Goal: Ask a question: Seek information or help from site administrators or community

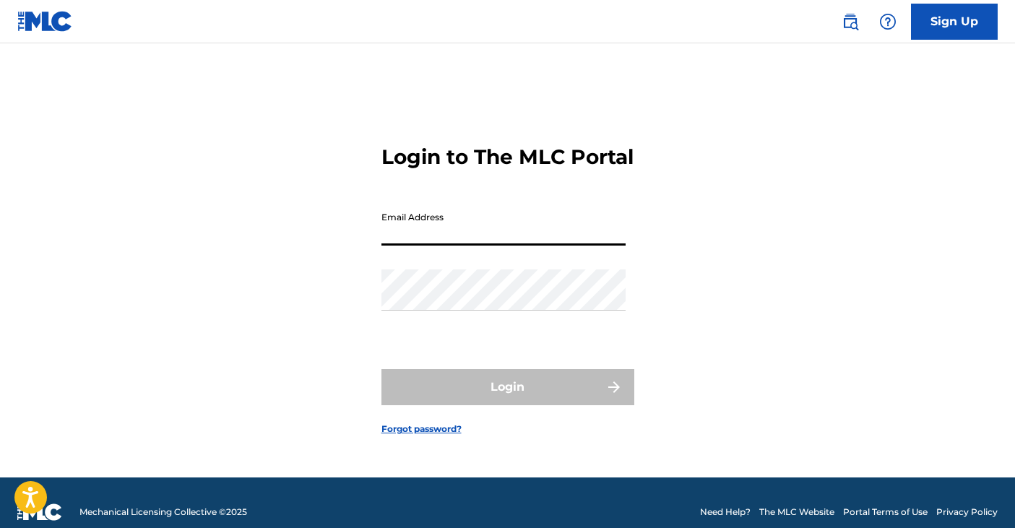
click at [524, 246] on input "Email Address" at bounding box center [504, 225] width 244 height 41
type input "[EMAIL_ADDRESS][DOMAIN_NAME]"
click at [441, 324] on div "Password" at bounding box center [504, 302] width 244 height 65
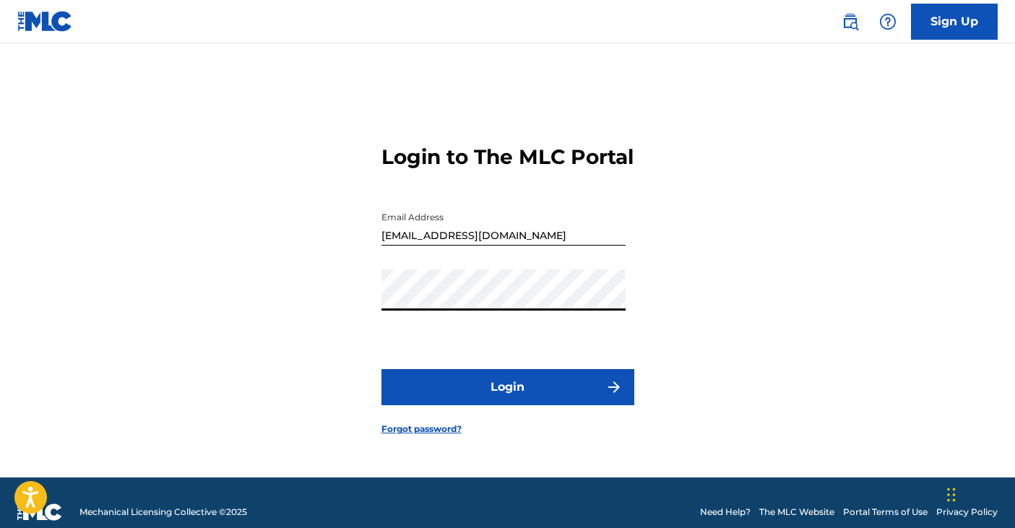
click at [382, 369] on button "Login" at bounding box center [508, 387] width 253 height 36
click at [631, 339] on form "Login to The MLC Portal Email Address danielacarpiofischer@gmail.com Password L…" at bounding box center [508, 278] width 253 height 398
click at [304, 264] on div "Login to The MLC Portal Email Address danielacarpiofischer@gmail.com Password L…" at bounding box center [508, 278] width 1012 height 398
click at [382, 369] on button "Login" at bounding box center [508, 387] width 253 height 36
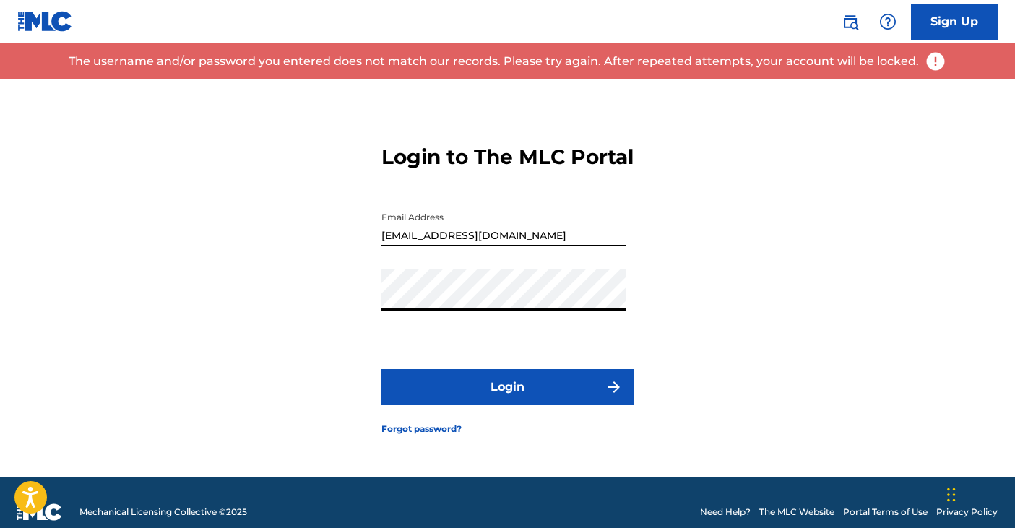
click at [404, 436] on link "Forgot password?" at bounding box center [422, 429] width 80 height 13
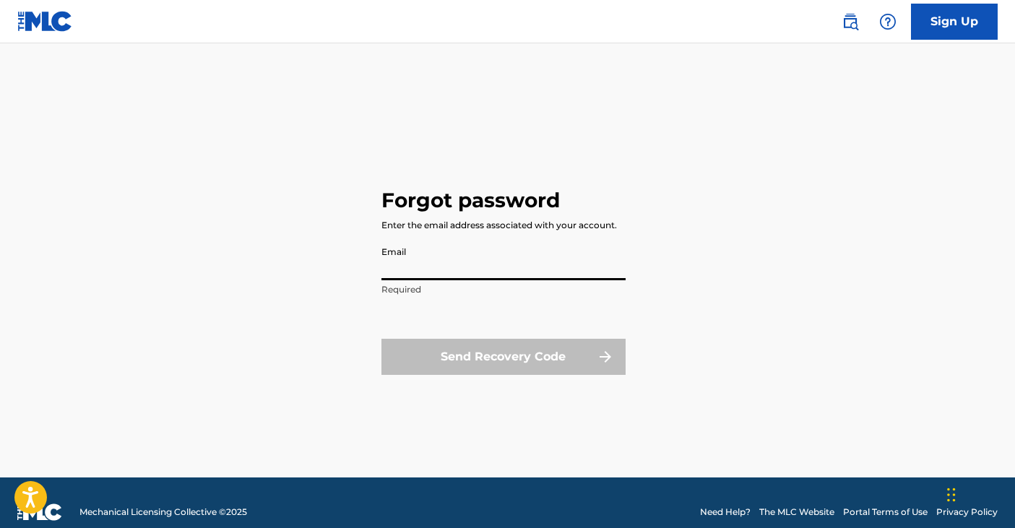
click at [468, 272] on input "Email" at bounding box center [504, 259] width 244 height 41
type input "[EMAIL_ADDRESS][DOMAIN_NAME]"
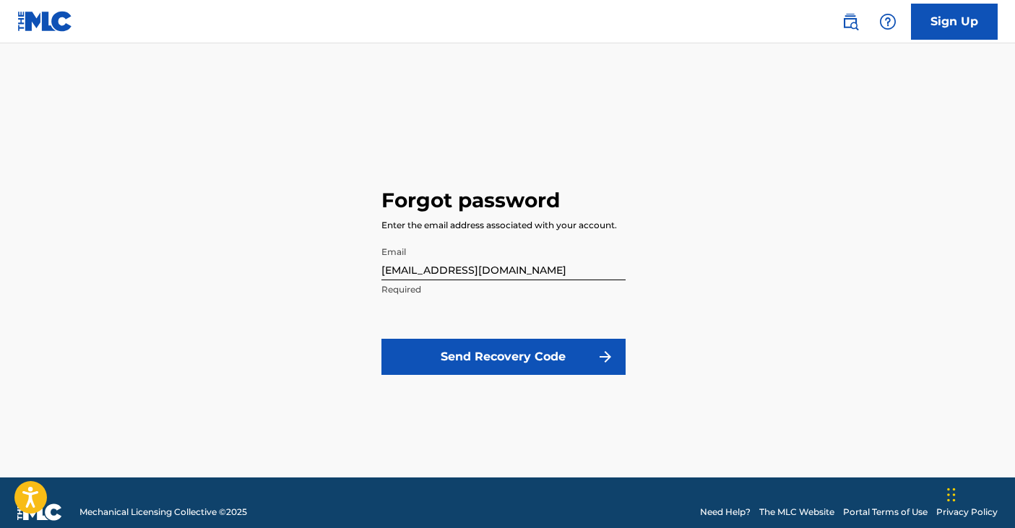
click at [483, 350] on button "Send Recovery Code" at bounding box center [504, 357] width 244 height 36
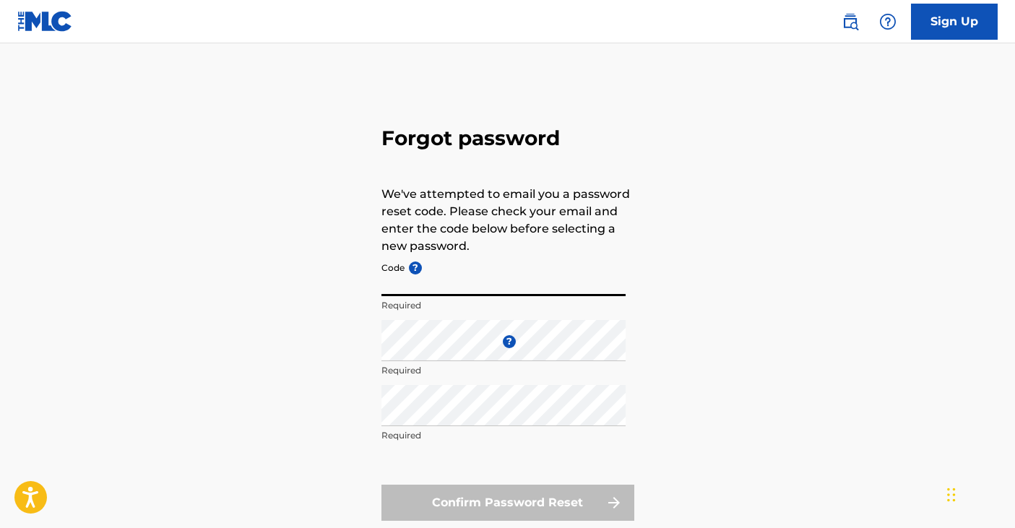
click at [441, 280] on input "Code ?" at bounding box center [504, 275] width 244 height 41
paste input "FP_86f770ce1311c30ef9b9c5c06254"
type input "FP_86f770ce1311c30ef9b9c5c06254"
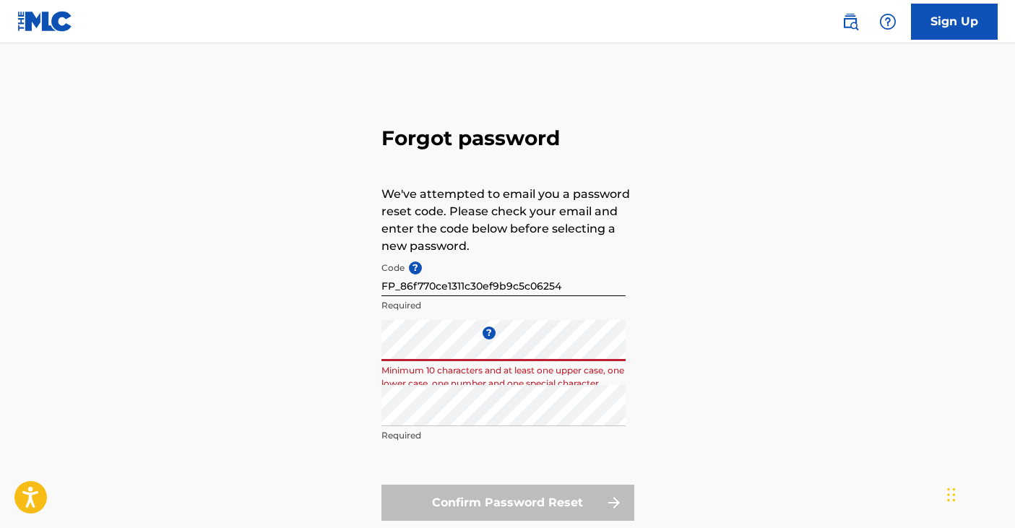
click at [340, 319] on div "Forgot password We've attempted to email you a password reset code. Please chec…" at bounding box center [508, 320] width 1012 height 482
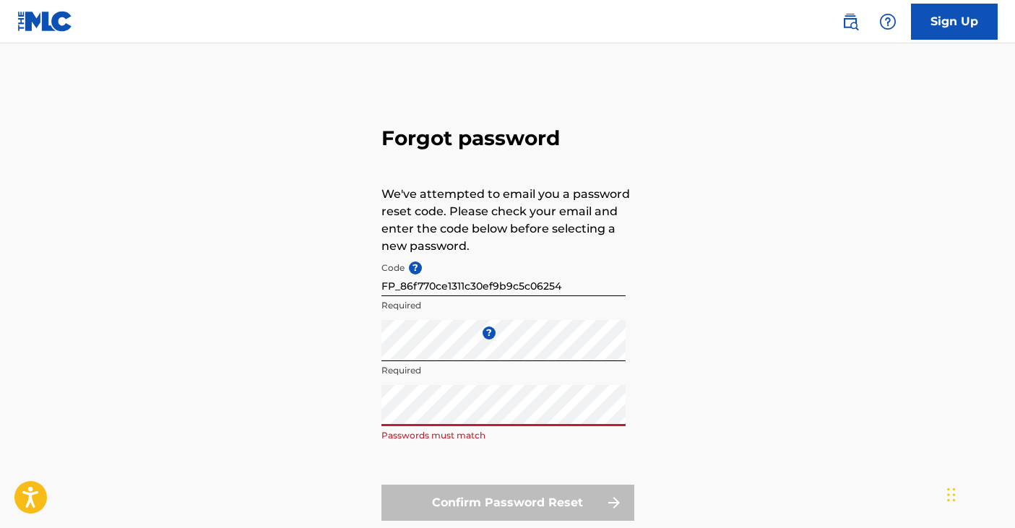
click at [731, 435] on div "Forgot password We've attempted to email you a password reset code. Please chec…" at bounding box center [508, 320] width 1012 height 482
click at [320, 367] on div "Forgot password We've attempted to email you a password reset code. Please chec…" at bounding box center [508, 320] width 1012 height 482
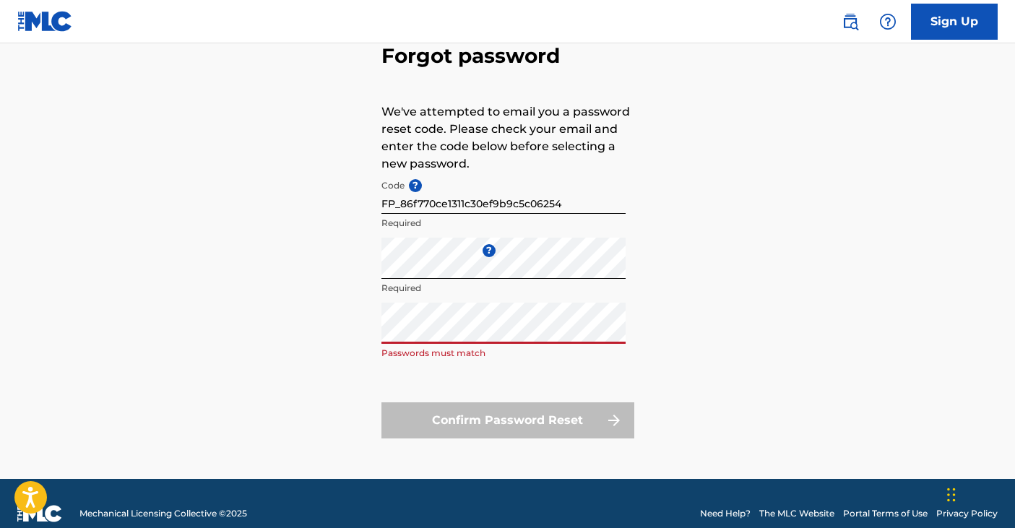
scroll to position [80, 0]
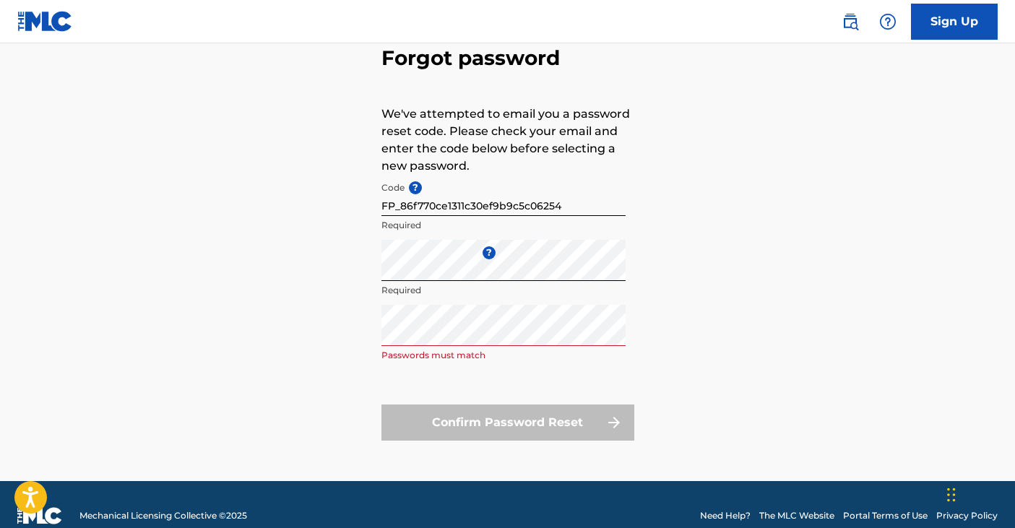
click at [452, 346] on div "Repeat the password Passwords must match" at bounding box center [504, 337] width 244 height 65
click at [310, 255] on div "Forgot password We've attempted to email you a password reset code. Please chec…" at bounding box center [508, 240] width 1012 height 482
click at [319, 324] on div "Forgot password We've attempted to email you a password reset code. Please chec…" at bounding box center [508, 240] width 1012 height 482
click at [278, 160] on div "Forgot password We've attempted to email you a password reset code. Please chec…" at bounding box center [508, 240] width 1012 height 482
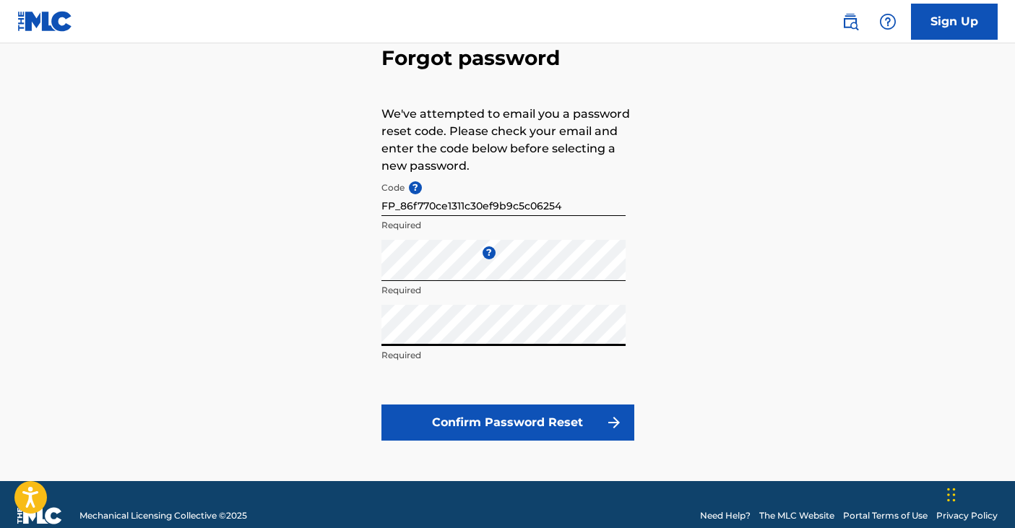
click at [548, 429] on button "Confirm Password Reset" at bounding box center [508, 423] width 253 height 36
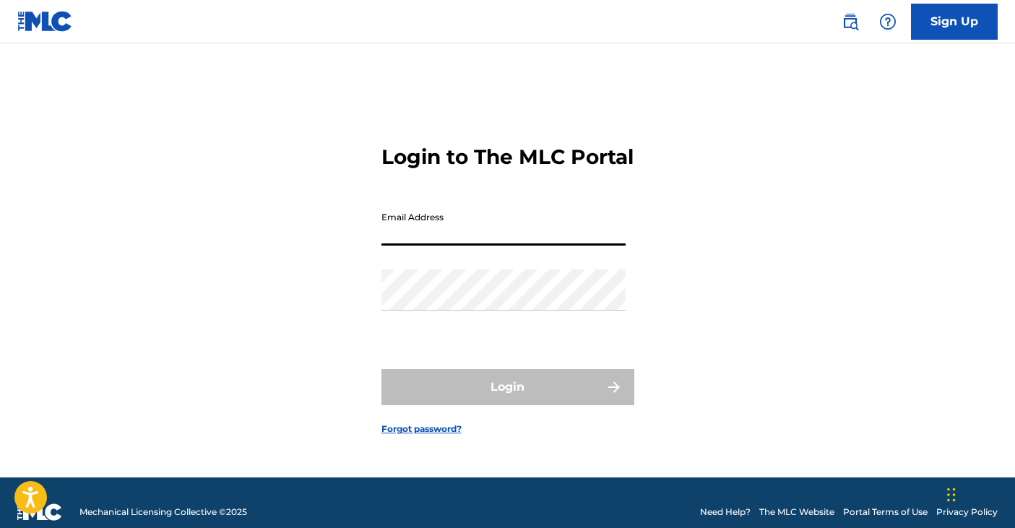
click at [489, 241] on input "Email Address" at bounding box center [504, 225] width 244 height 41
type input "[EMAIL_ADDRESS][DOMAIN_NAME]"
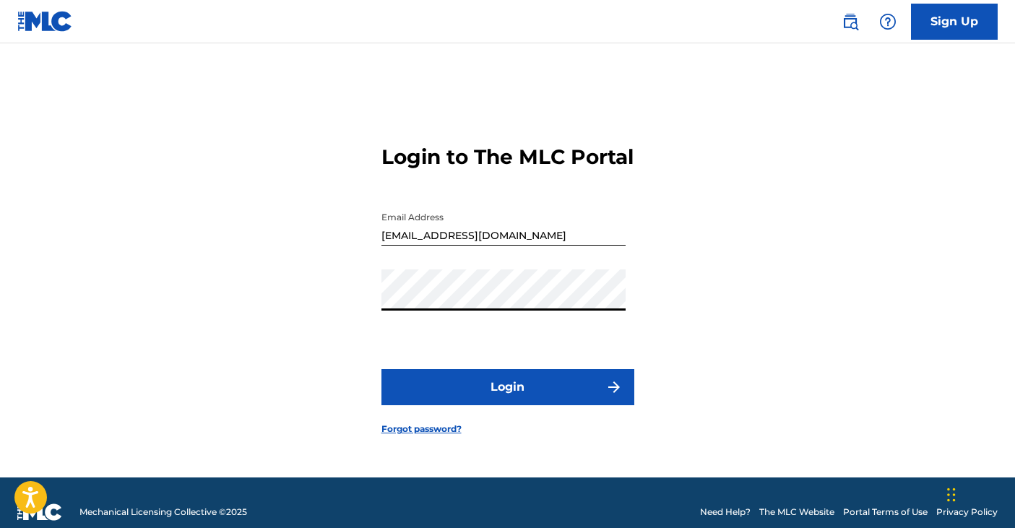
click at [382, 369] on button "Login" at bounding box center [508, 387] width 253 height 36
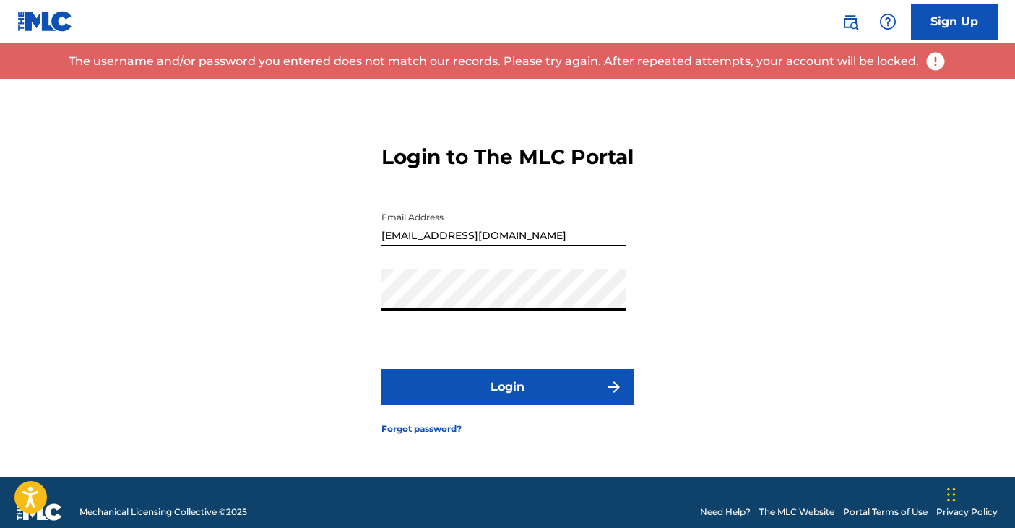
click at [313, 270] on div "Login to The MLC Portal Email Address danielacarpiofischer@gmail.com Password L…" at bounding box center [508, 278] width 1012 height 398
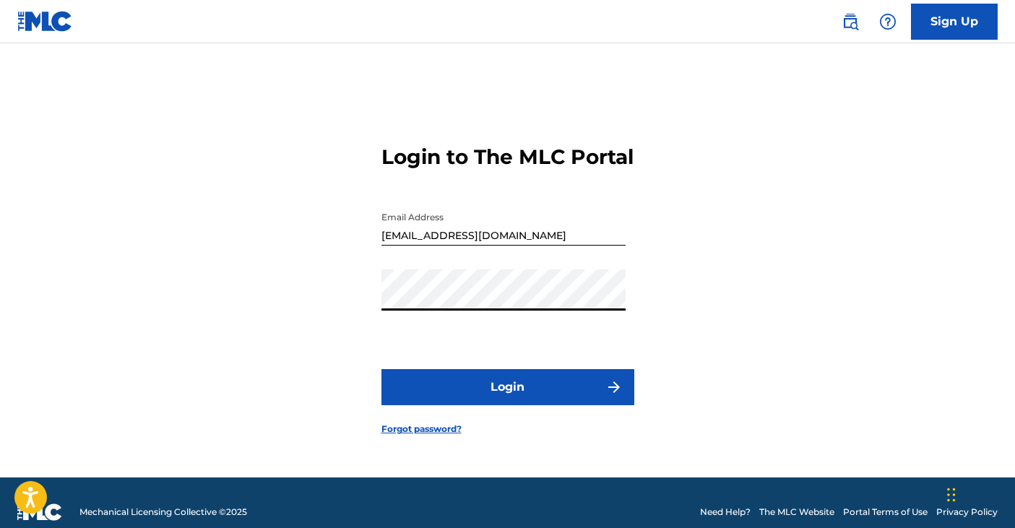
click at [382, 369] on button "Login" at bounding box center [508, 387] width 253 height 36
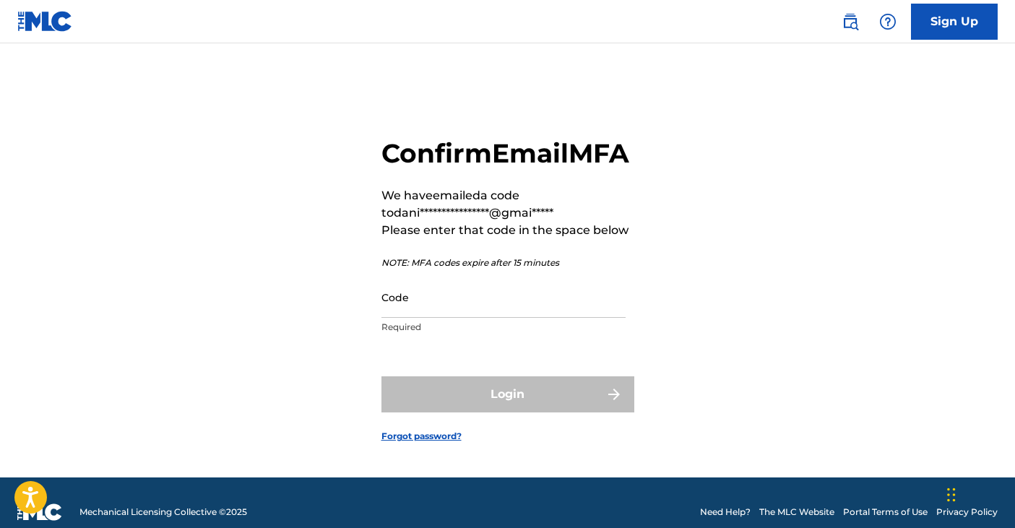
click at [478, 318] on input "Code" at bounding box center [504, 297] width 244 height 41
paste input "006565"
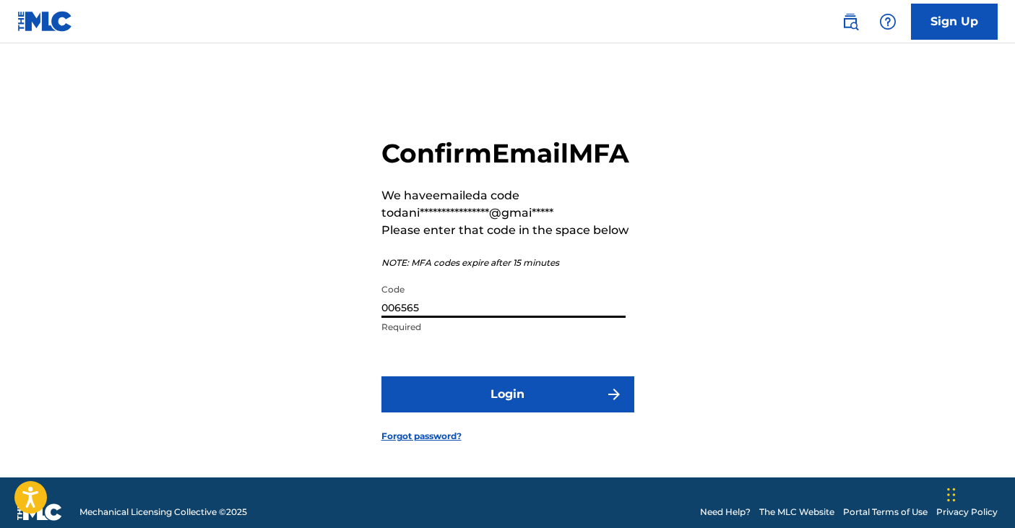
type input "006565"
click at [532, 413] on button "Login" at bounding box center [508, 394] width 253 height 36
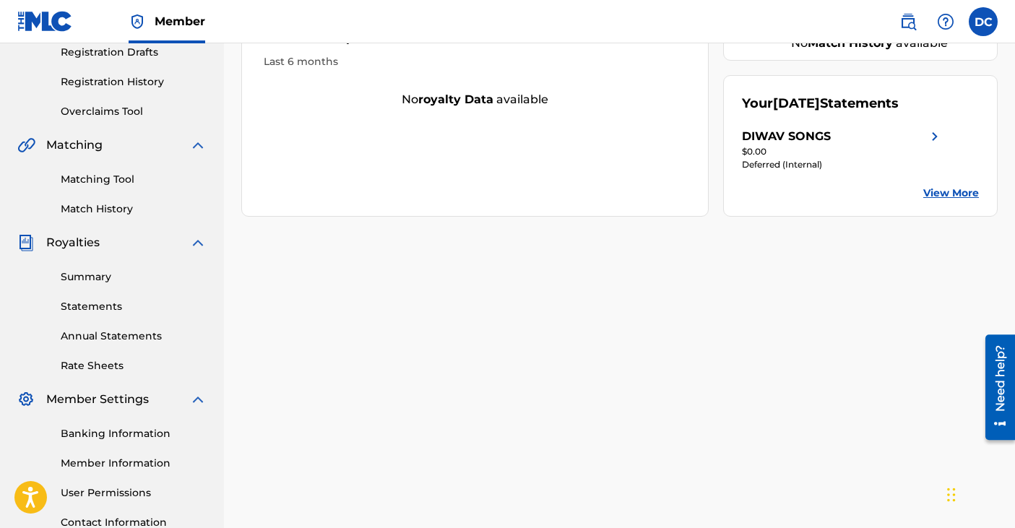
scroll to position [274, 0]
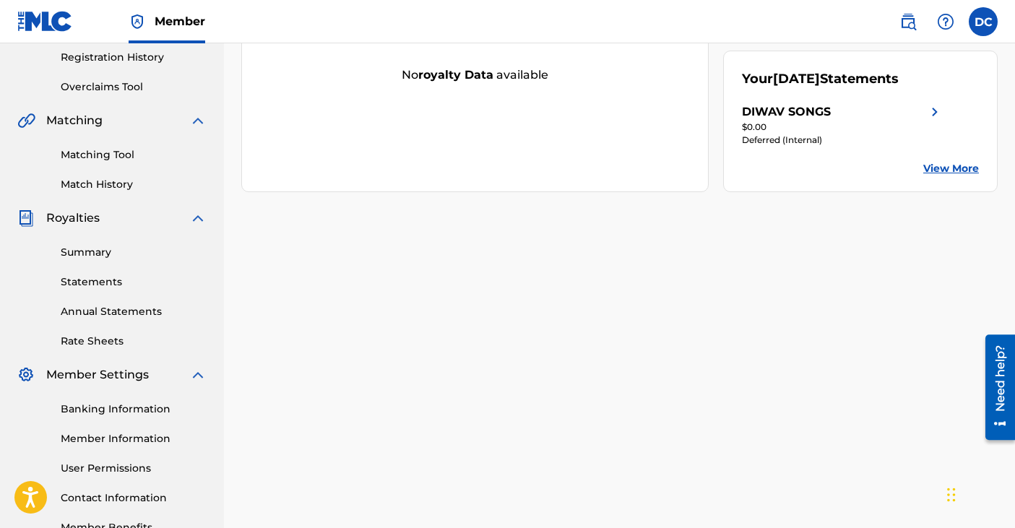
click at [100, 280] on link "Statements" at bounding box center [134, 282] width 146 height 15
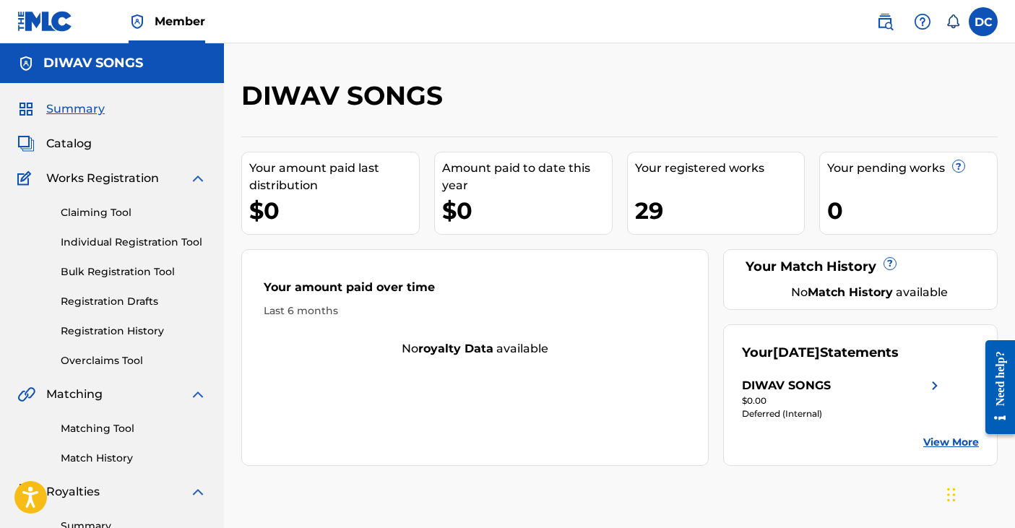
click at [77, 141] on span "Catalog" at bounding box center [69, 143] width 46 height 17
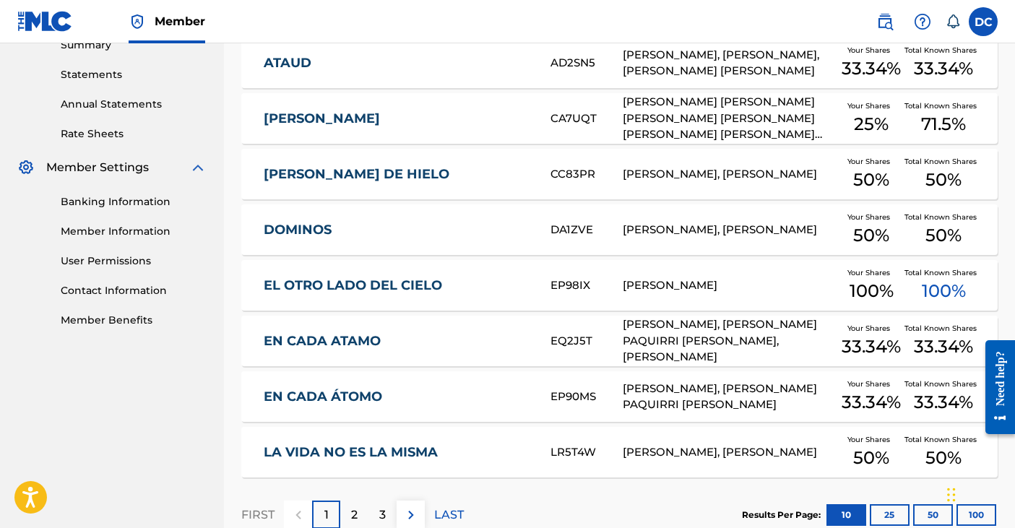
scroll to position [574, 0]
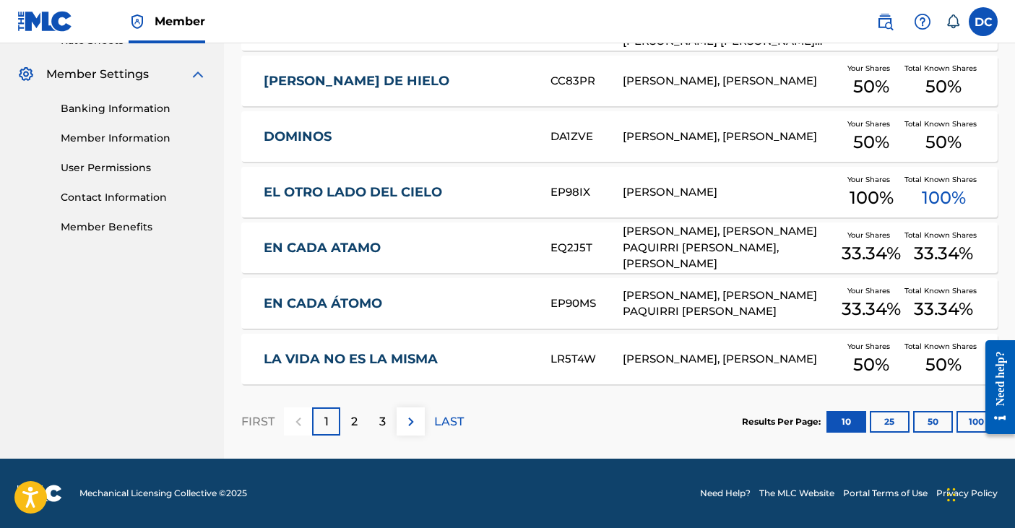
click at [366, 407] on div "FIRST 1 2 3 LAST" at bounding box center [352, 421] width 223 height 74
click at [347, 425] on div "2" at bounding box center [354, 422] width 28 height 28
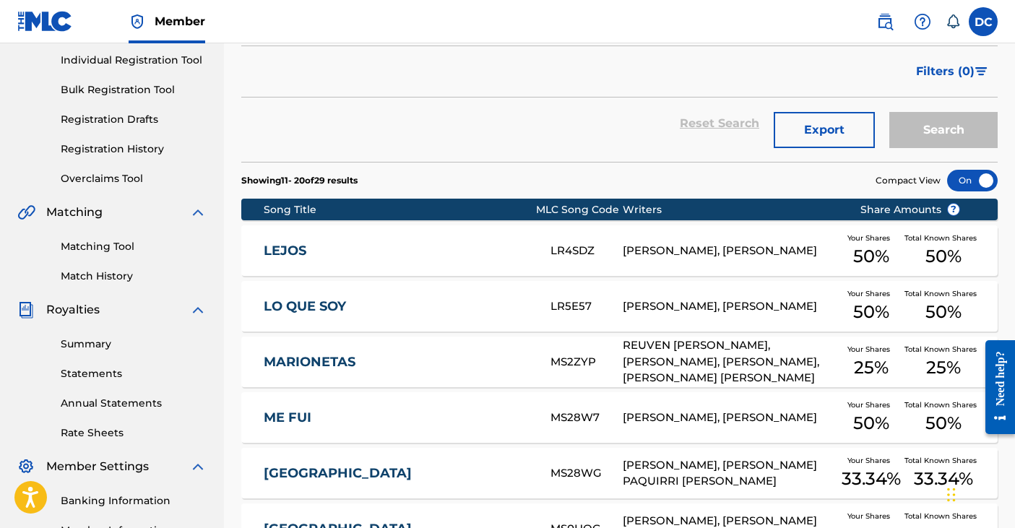
scroll to position [0, 0]
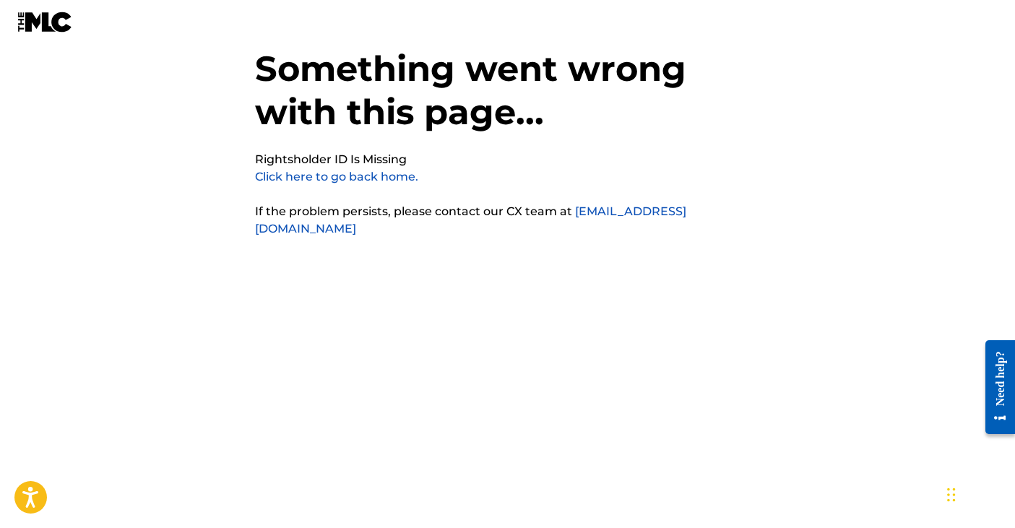
scroll to position [36, 0]
click at [280, 174] on link "Click here to go back home." at bounding box center [336, 176] width 163 height 14
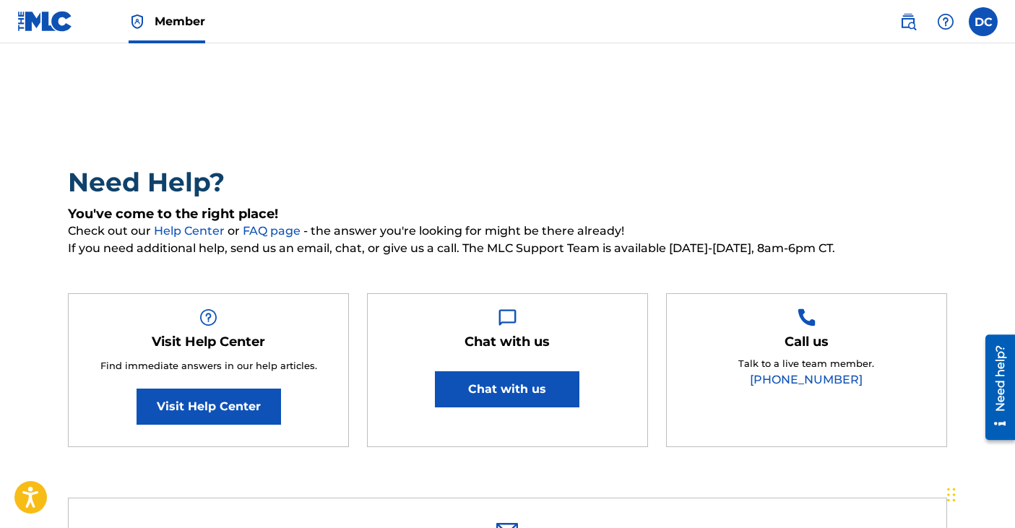
click at [499, 400] on button "Chat with us" at bounding box center [507, 389] width 145 height 36
click at [528, 392] on button "Chat with us" at bounding box center [507, 389] width 145 height 36
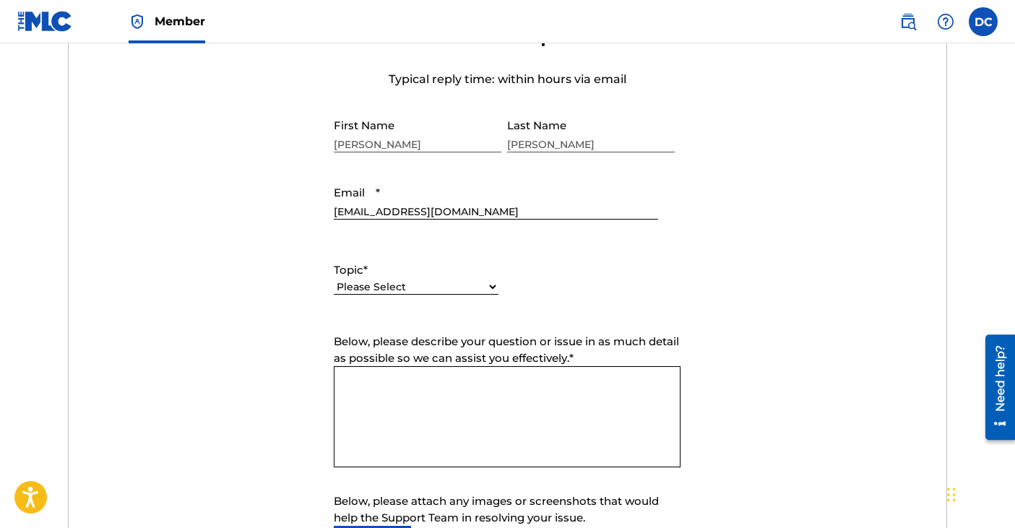
scroll to position [620, 0]
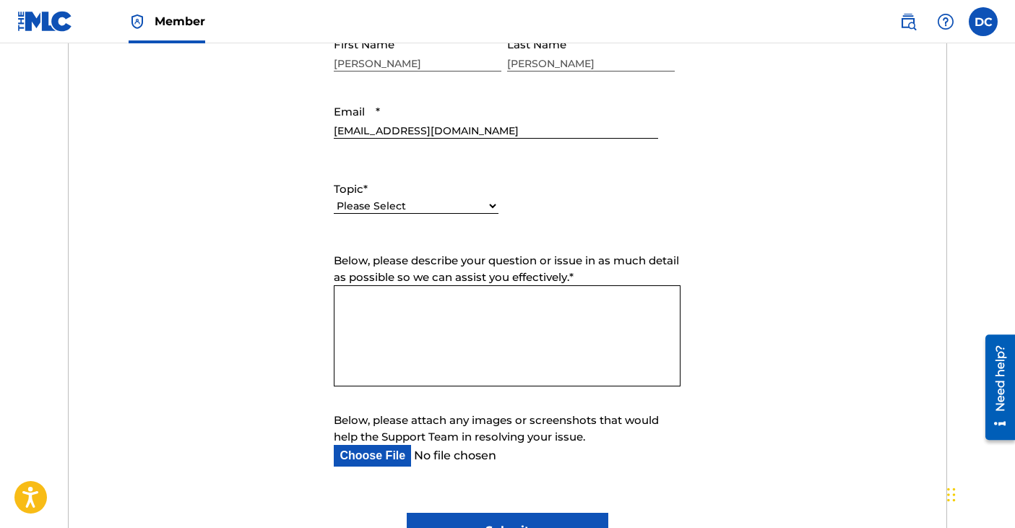
click at [498, 337] on textarea "Below, please describe your question or issue in as much detail as possible so …" at bounding box center [507, 335] width 347 height 101
click at [486, 204] on select "Please Select I need help with my account I need help with managing my catalog …" at bounding box center [416, 206] width 165 height 15
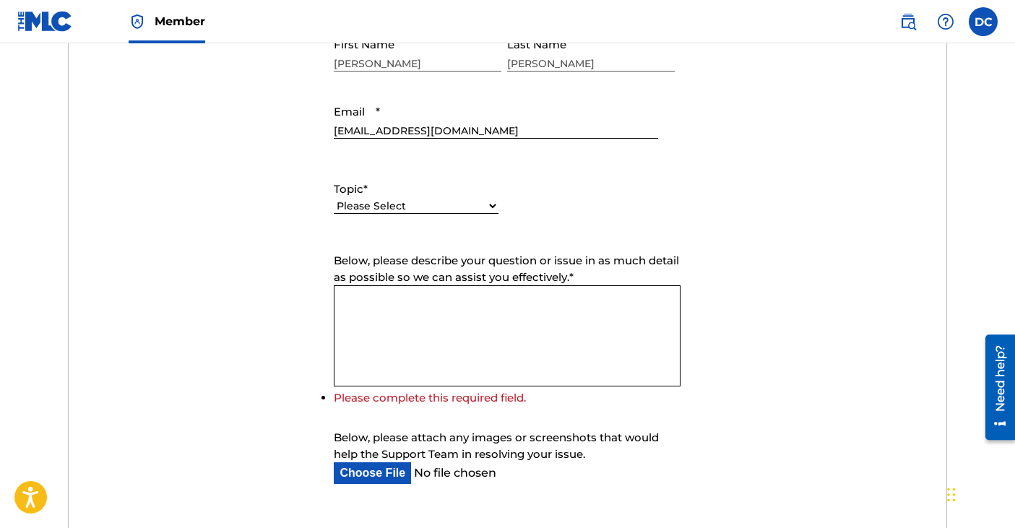
select select "I need help with payment"
click at [334, 199] on select "Please Select I need help with my account I need help with managing my catalog …" at bounding box center [416, 206] width 165 height 15
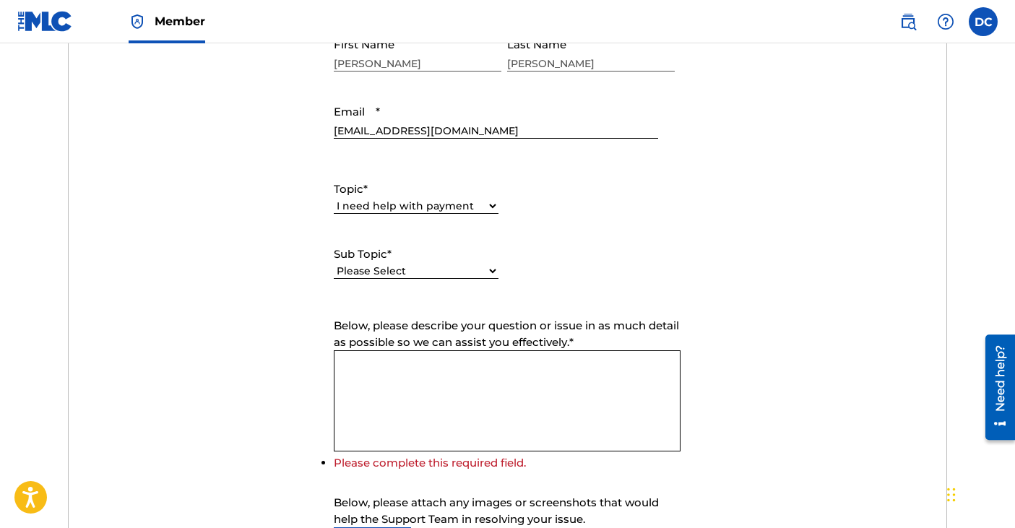
click at [434, 320] on span "Below, please describe your question or issue in as much detail as possible so …" at bounding box center [506, 334] width 345 height 30
click at [434, 350] on textarea "Below, please describe your question or issue in as much detail as possible so …" at bounding box center [507, 400] width 347 height 101
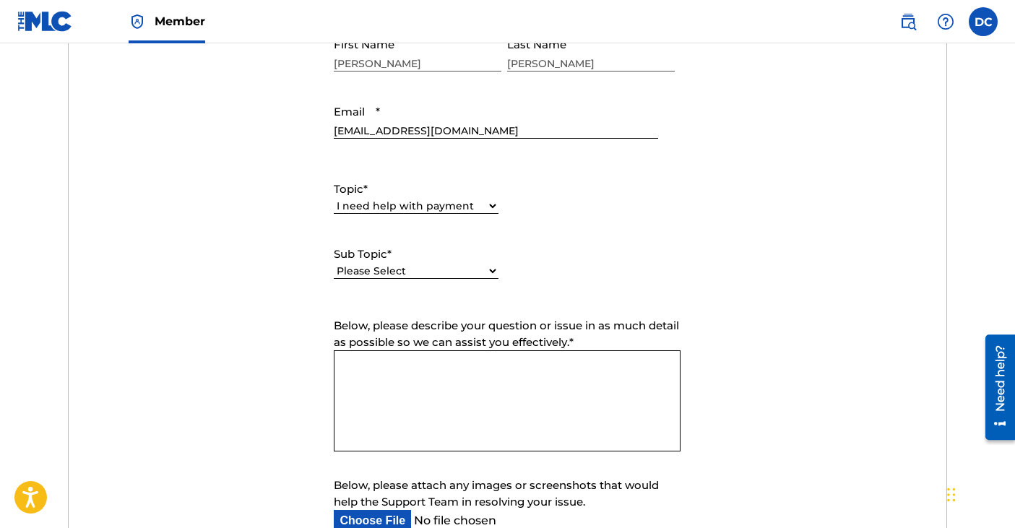
click at [426, 361] on textarea "Below, please describe your question or issue in as much detail as possible so …" at bounding box center [507, 400] width 347 height 101
click at [493, 269] on select "Please Select I need help setting up my payment information in The MLC Portal I…" at bounding box center [416, 271] width 165 height 15
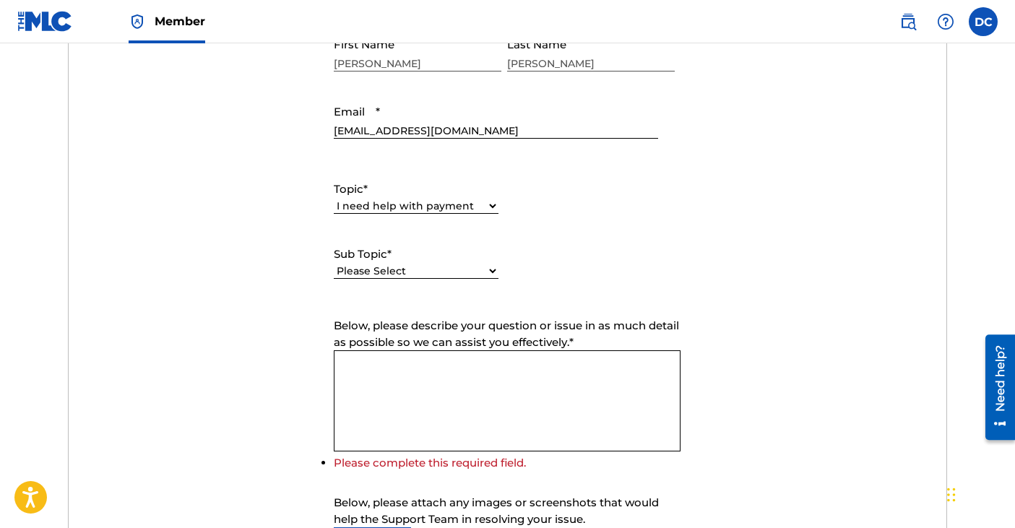
select select "I need a payment error resolved"
click at [334, 264] on select "Please Select I need help setting up my payment information in The MLC Portal I…" at bounding box center [416, 271] width 165 height 15
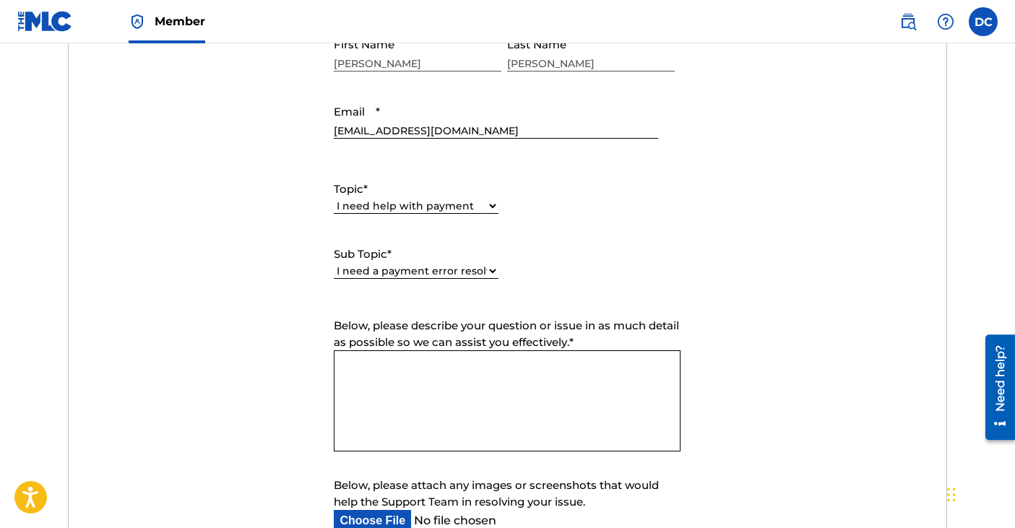
click at [464, 387] on textarea "Below, please describe your question or issue in as much detail as possible so …" at bounding box center [507, 400] width 347 height 101
click at [552, 389] on textarea "Hello. I uploaded all of my catalog" at bounding box center [507, 400] width 347 height 101
click at [559, 382] on textarea "Hello. I uploaded all of my catalog" at bounding box center [507, 400] width 347 height 101
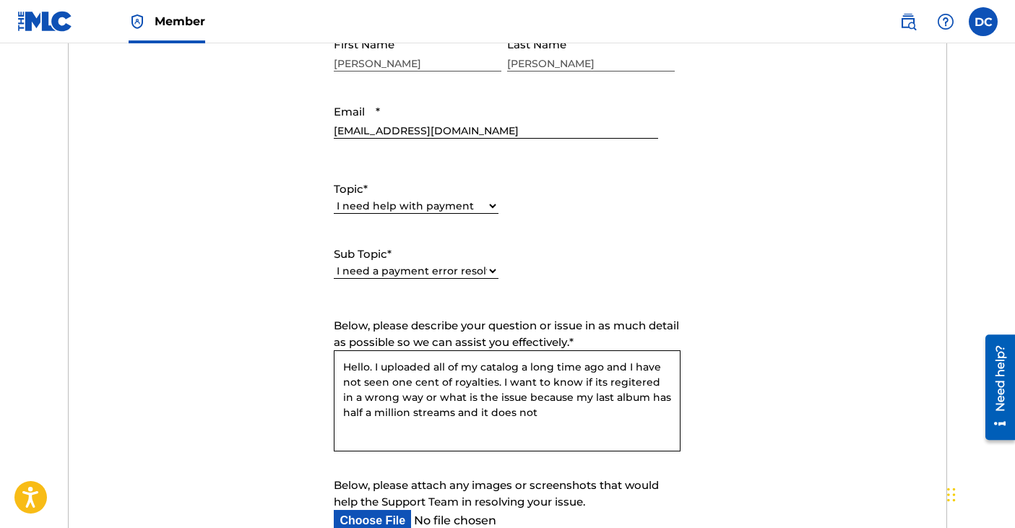
click at [431, 422] on textarea "Hello. I uploaded all of my catalog a long time ago and I have not seen one cen…" at bounding box center [507, 400] width 347 height 101
click at [431, 415] on textarea "Hello. I uploaded all of my catalog a long time ago and I have not seen one cen…" at bounding box center [507, 400] width 347 height 101
click at [604, 413] on textarea "Hello. I uploaded all of my catalog a long time ago and I have not seen one cen…" at bounding box center [507, 400] width 347 height 101
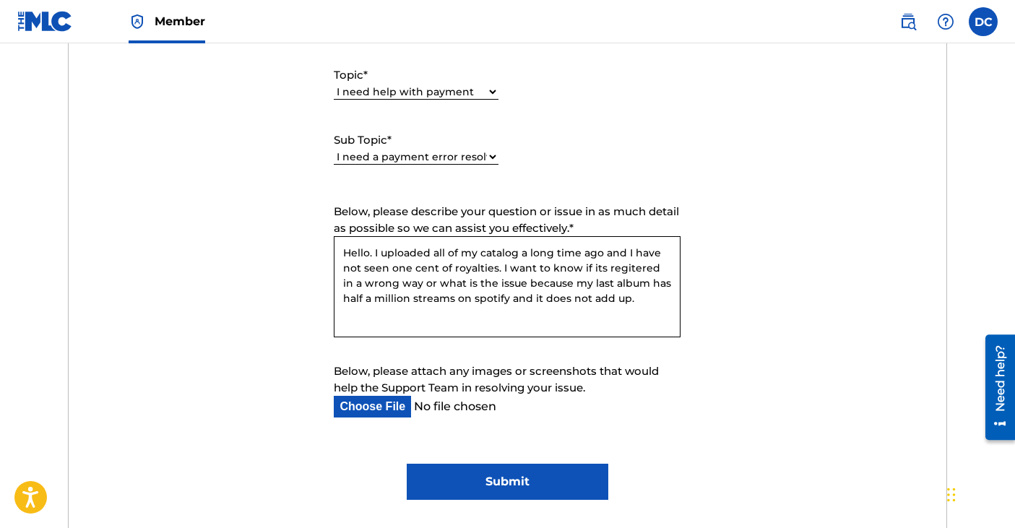
scroll to position [729, 0]
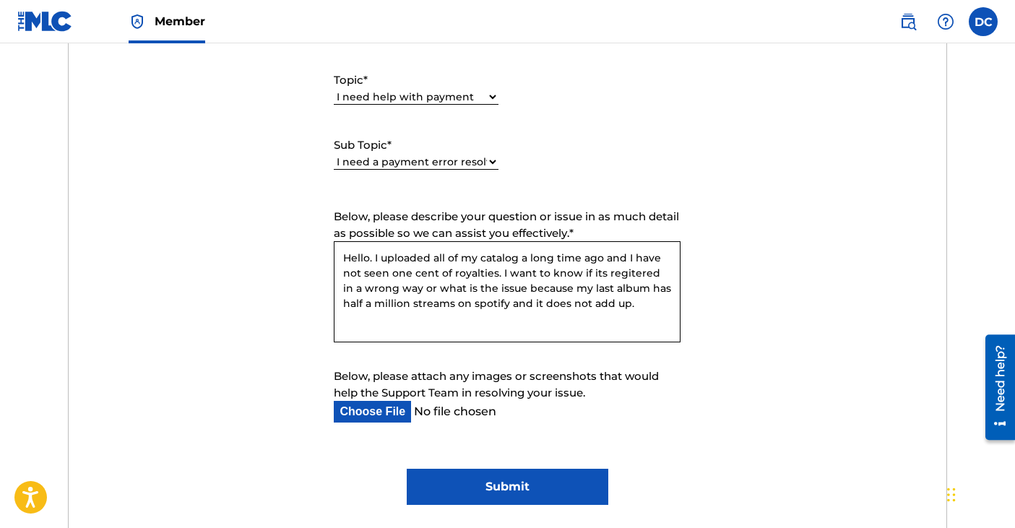
drag, startPoint x: 442, startPoint y: 274, endPoint x: 411, endPoint y: 276, distance: 30.4
click at [411, 276] on textarea "Hello. I uploaded all of my catalog a long time ago and I have not seen one cen…" at bounding box center [507, 291] width 347 height 101
drag, startPoint x: 452, startPoint y: 277, endPoint x: 394, endPoint y: 278, distance: 57.8
click at [394, 278] on textarea "Hello. I uploaded all of my catalog a long time ago and I have not seen one cen…" at bounding box center [507, 291] width 347 height 101
click at [578, 275] on textarea "Hello. I uploaded all of my catalog a long time ago and I have not seen royalti…" at bounding box center [507, 291] width 347 height 101
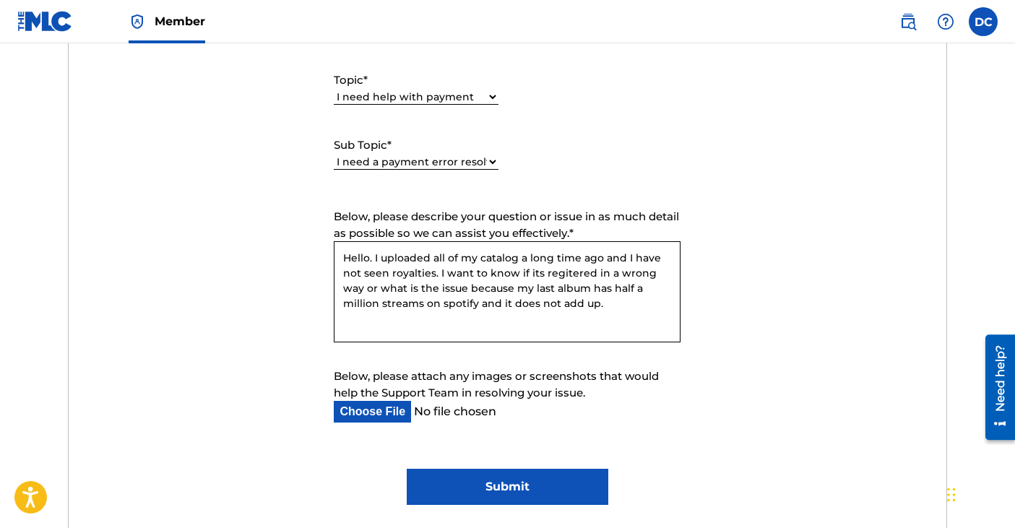
click at [571, 276] on textarea "Hello. I uploaded all of my catalog a long time ago and I have not seen royalti…" at bounding box center [507, 291] width 347 height 101
click at [560, 275] on textarea "Hello. I uploaded all of my catalog a long time ago and I have not seen royalti…" at bounding box center [507, 291] width 347 height 101
click at [619, 302] on textarea "Hello. I uploaded all of my catalog a long time ago and I have not seen royalti…" at bounding box center [507, 291] width 347 height 101
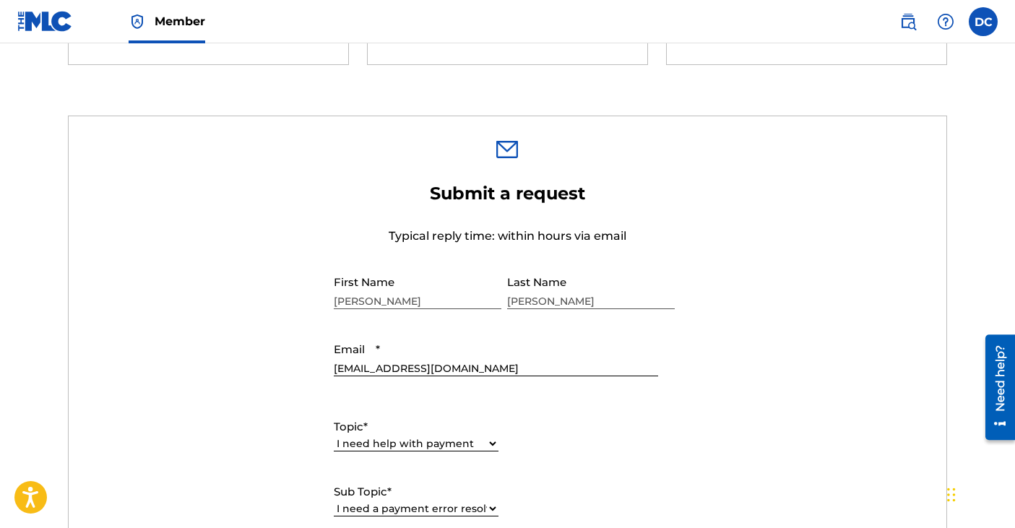
scroll to position [0, 0]
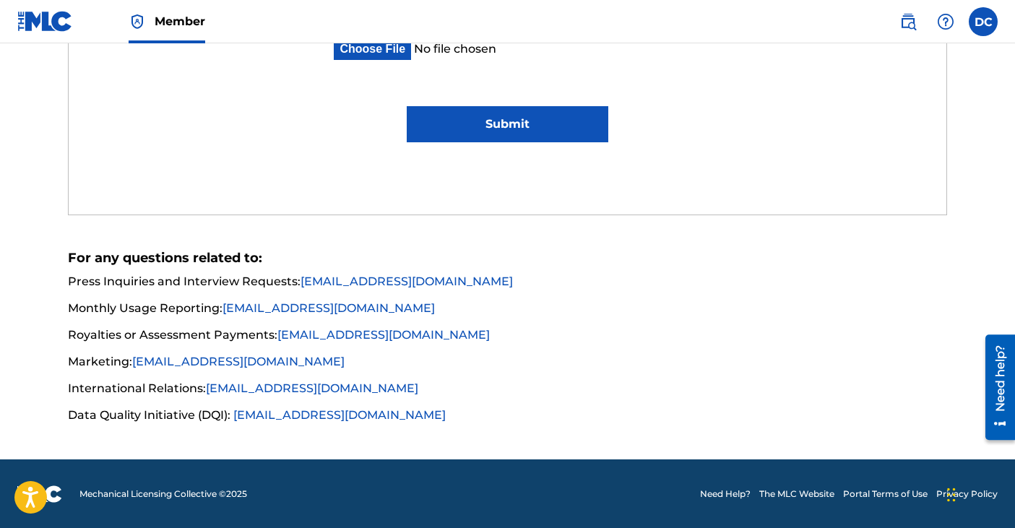
type textarea "Hello. I uploaded all of my catalog a long time ago and I have not seen royalti…"
click at [551, 123] on input "Submit" at bounding box center [508, 124] width 202 height 36
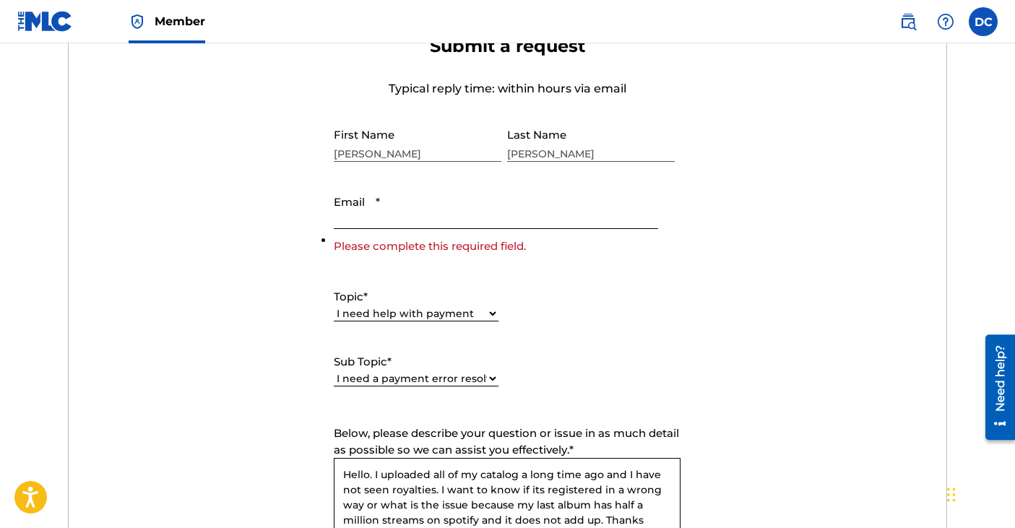
scroll to position [525, 0]
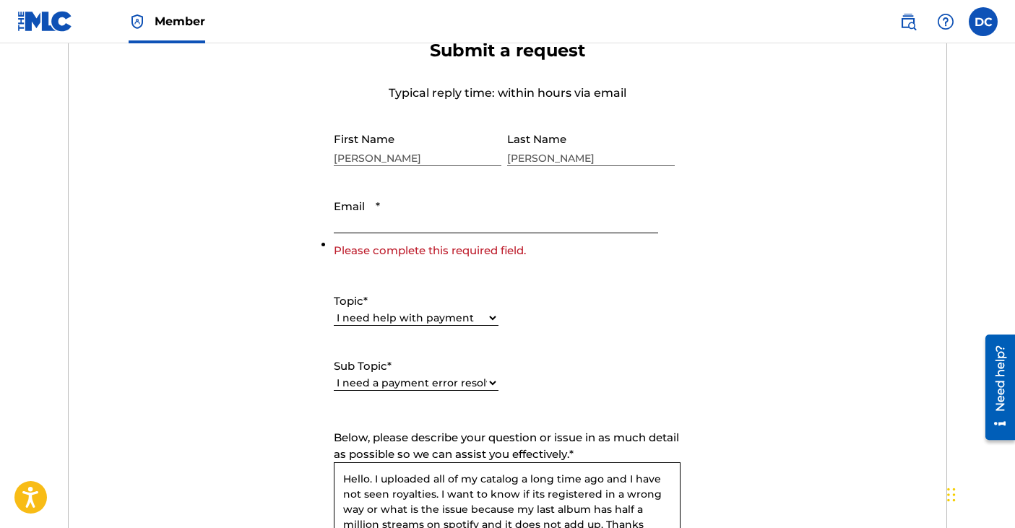
click at [375, 212] on input "Email *" at bounding box center [496, 212] width 324 height 41
type input "[EMAIL_ADDRESS][DOMAIN_NAME]"
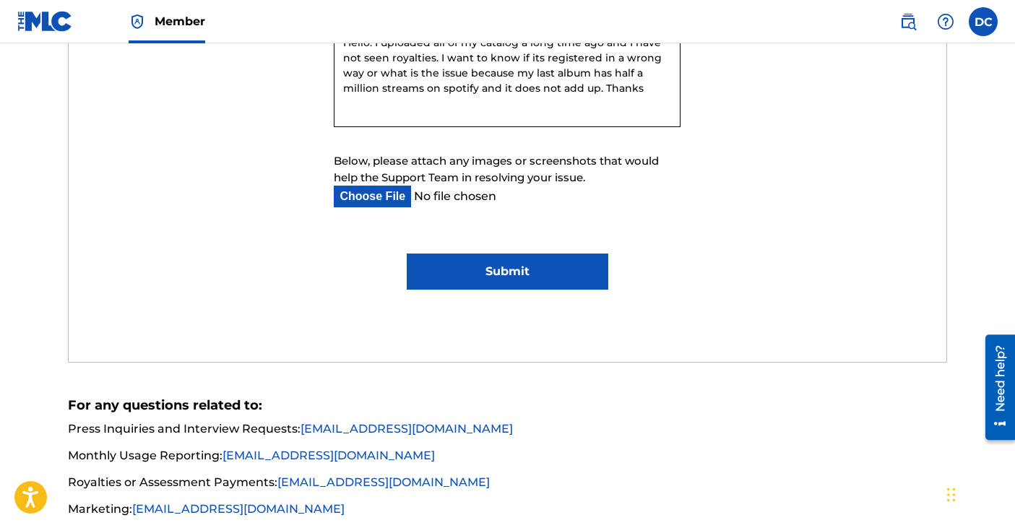
click at [530, 280] on input "Submit" at bounding box center [508, 272] width 202 height 36
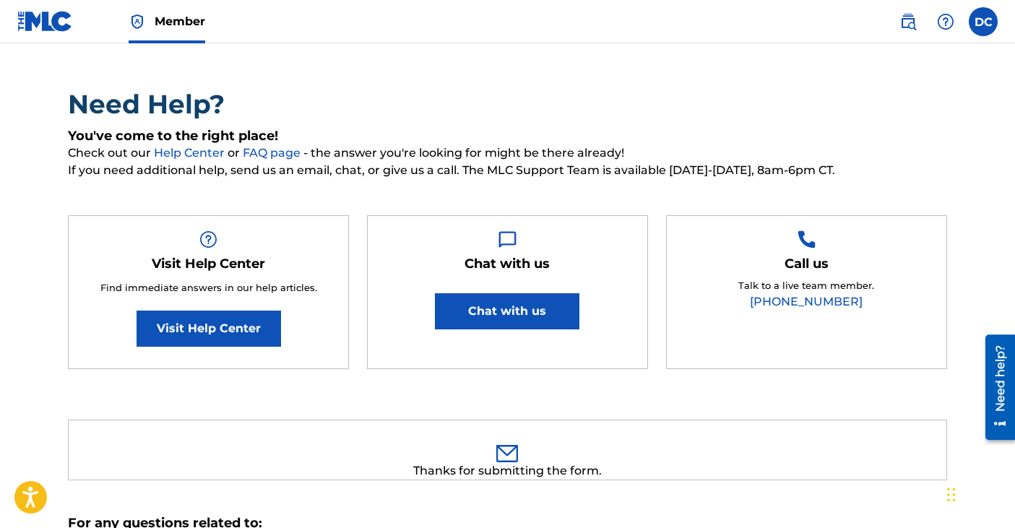
scroll to position [0, 0]
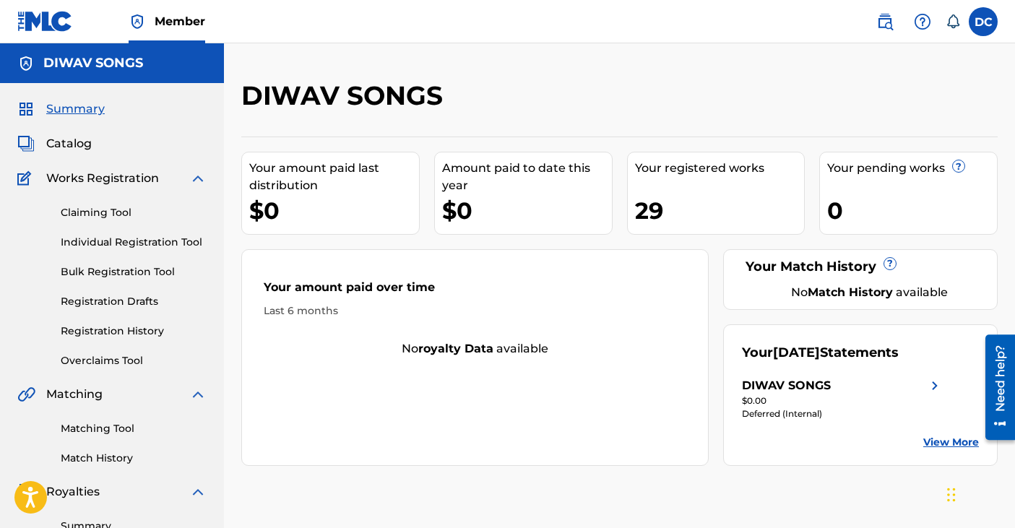
click at [138, 307] on link "Registration Drafts" at bounding box center [134, 301] width 146 height 15
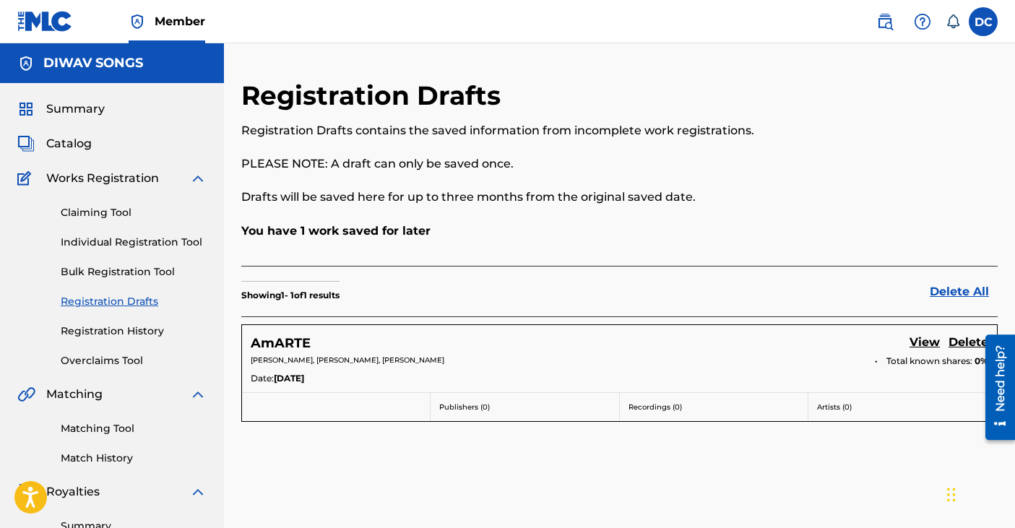
click at [119, 332] on link "Registration History" at bounding box center [134, 331] width 146 height 15
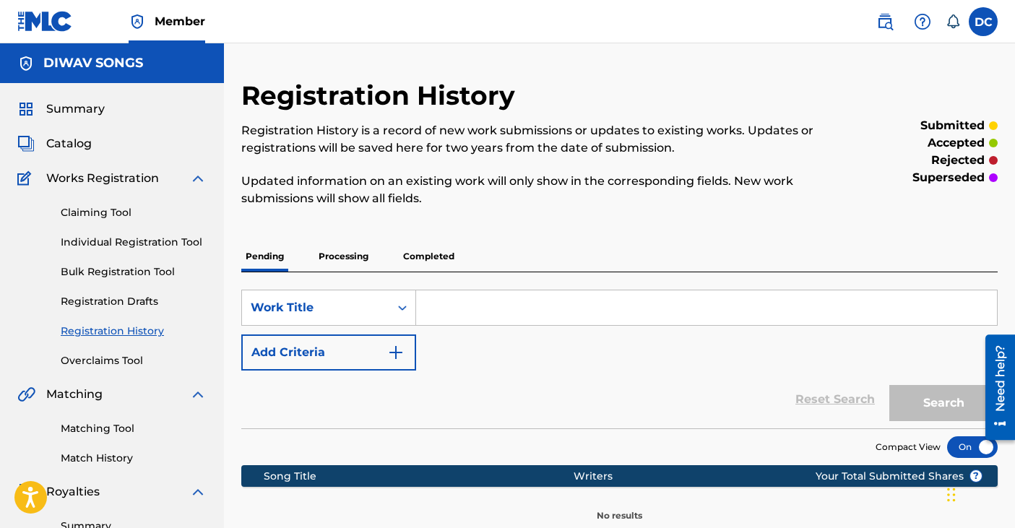
click at [442, 254] on p "Completed" at bounding box center [429, 256] width 60 height 30
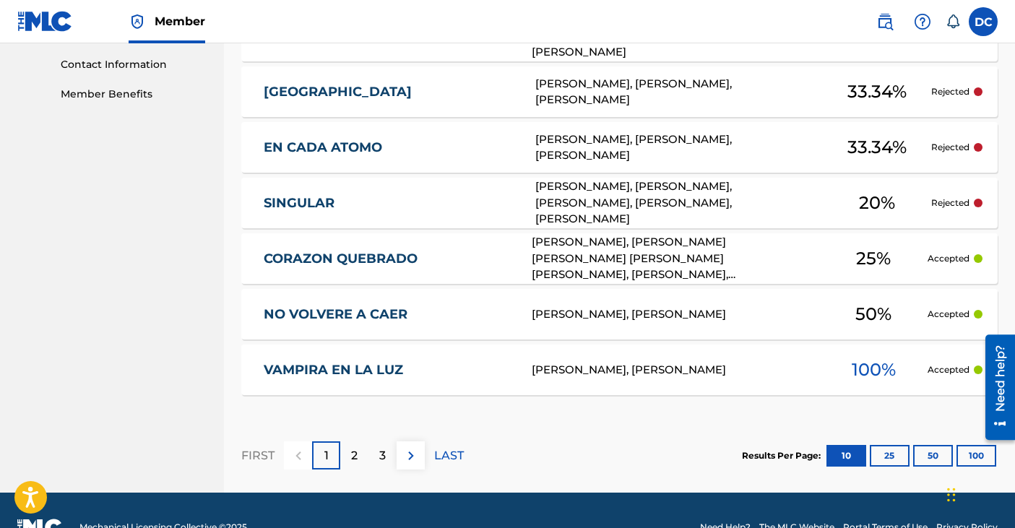
scroll to position [705, 0]
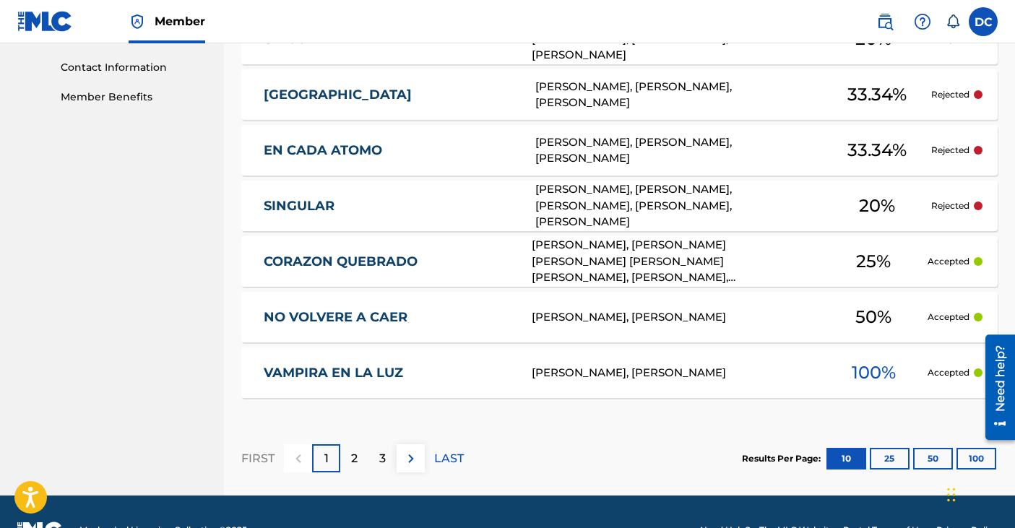
click at [900, 459] on button "25" at bounding box center [890, 459] width 40 height 22
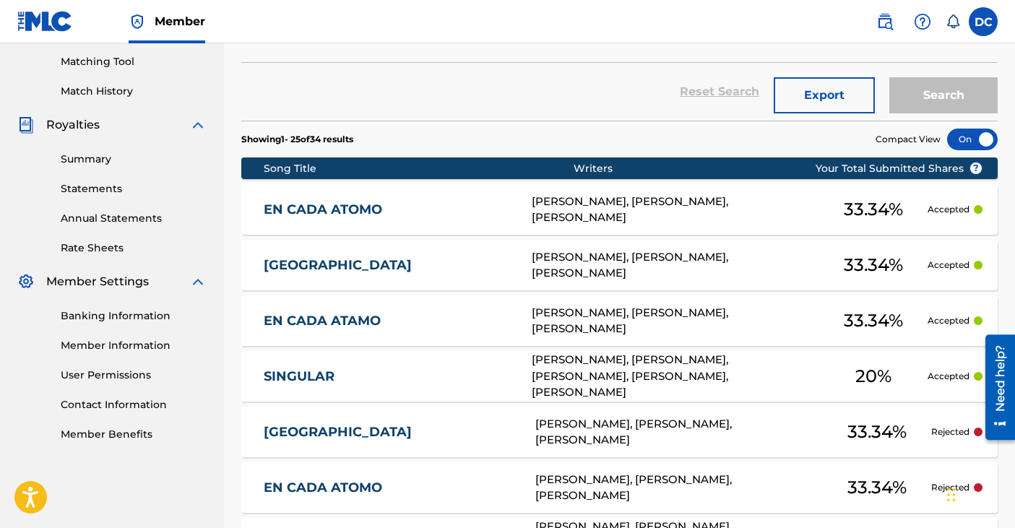
scroll to position [366, 0]
click at [745, 380] on div "JORGE VELASQUEZ, ALEJANDRO LEON BAZAN, REUVEN PAQUIRRI AMIEL, DANIELA CARPIO, M…" at bounding box center [676, 377] width 288 height 49
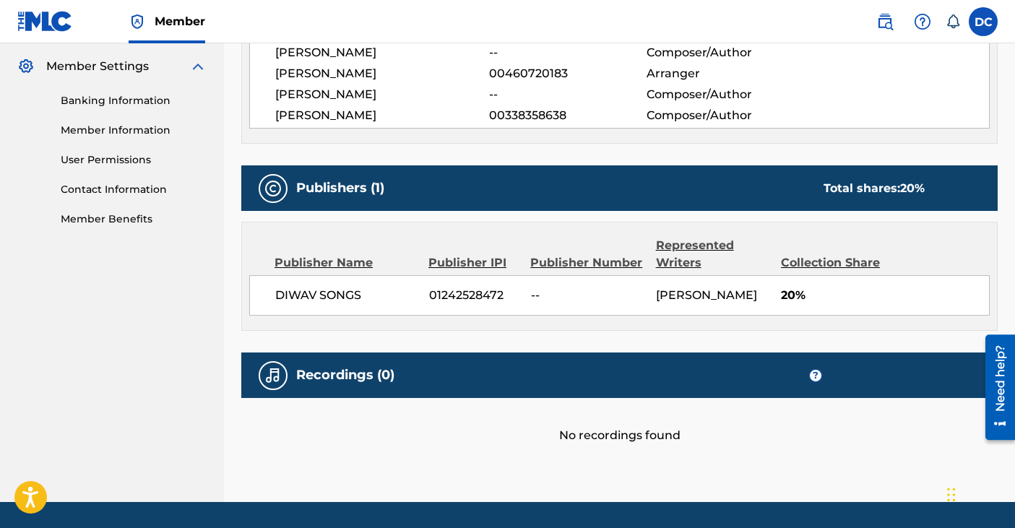
scroll to position [580, 0]
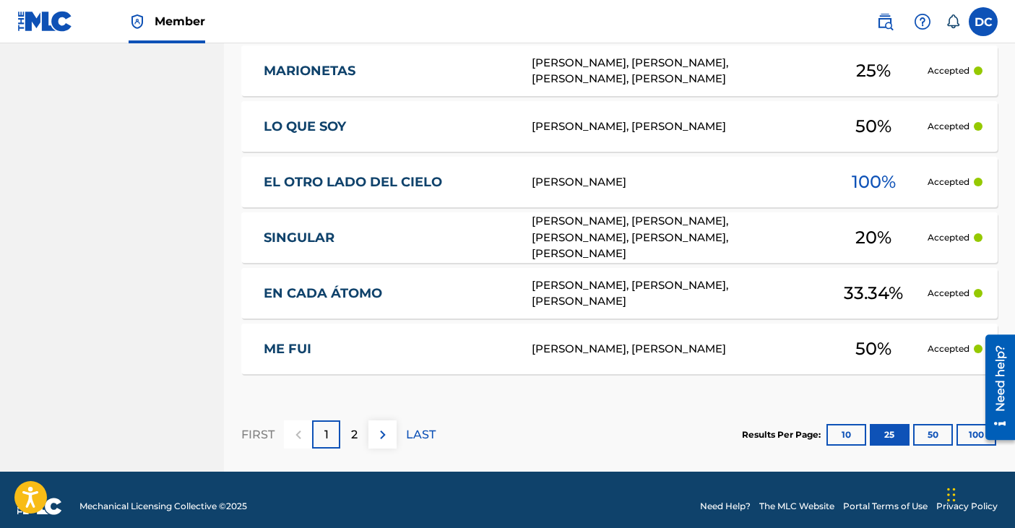
scroll to position [1565, 0]
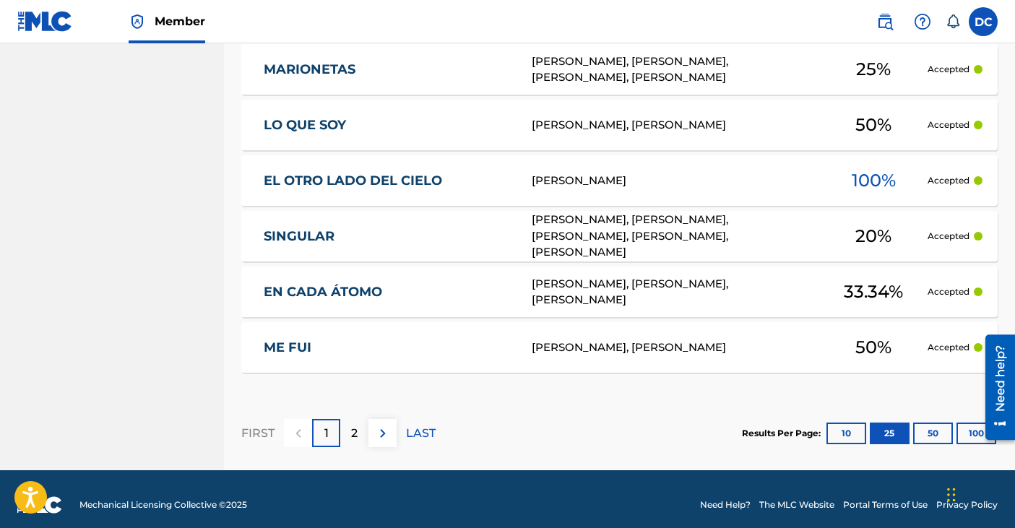
click at [376, 439] on img at bounding box center [382, 433] width 17 height 17
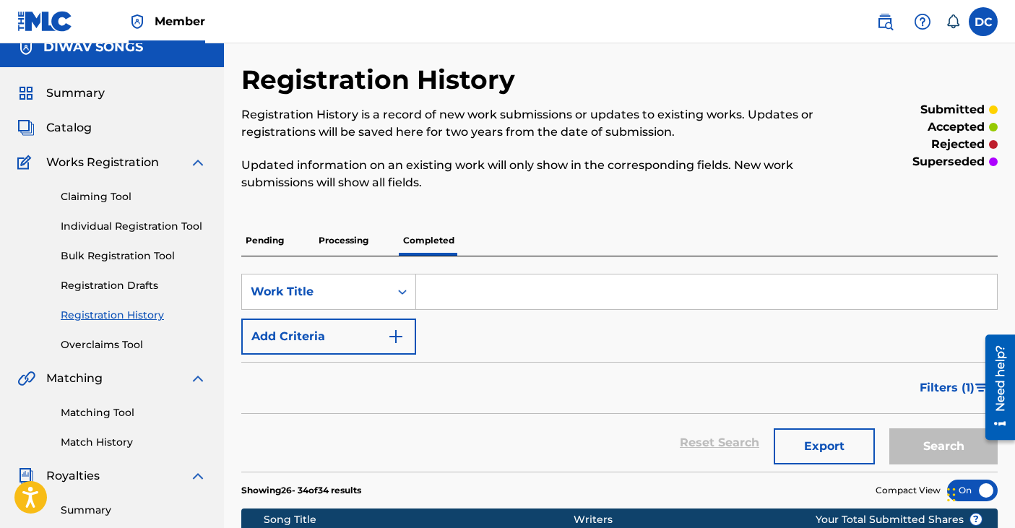
scroll to position [0, 0]
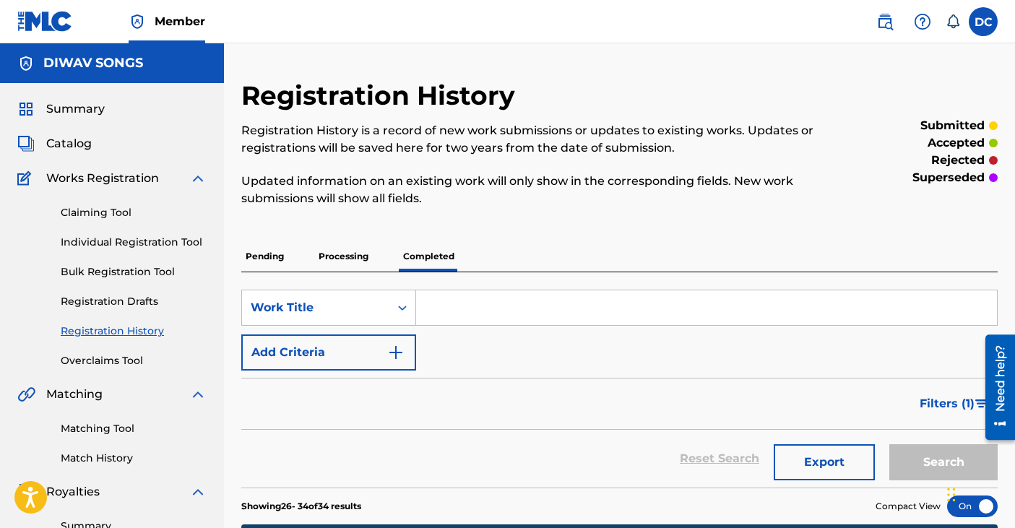
click at [76, 139] on span "Catalog" at bounding box center [69, 143] width 46 height 17
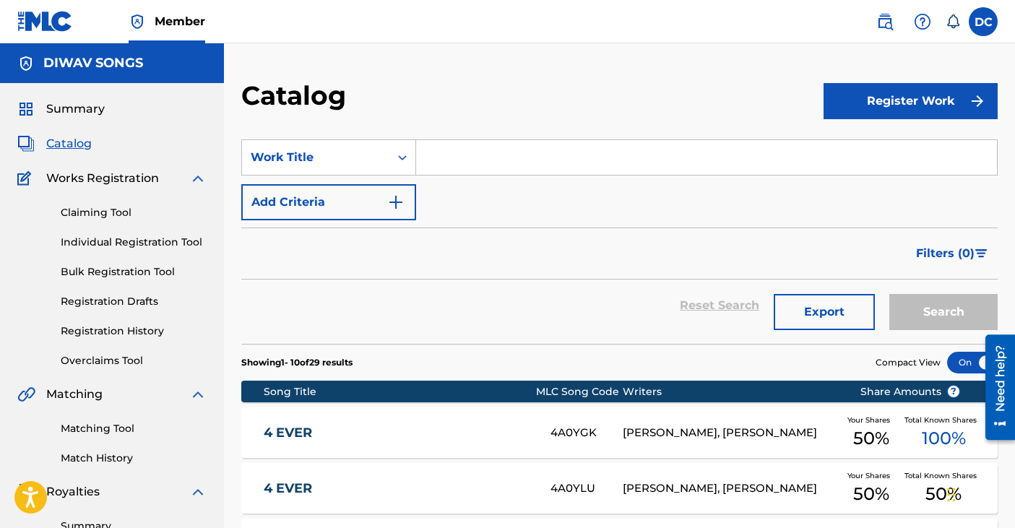
click at [100, 107] on span "Summary" at bounding box center [75, 108] width 59 height 17
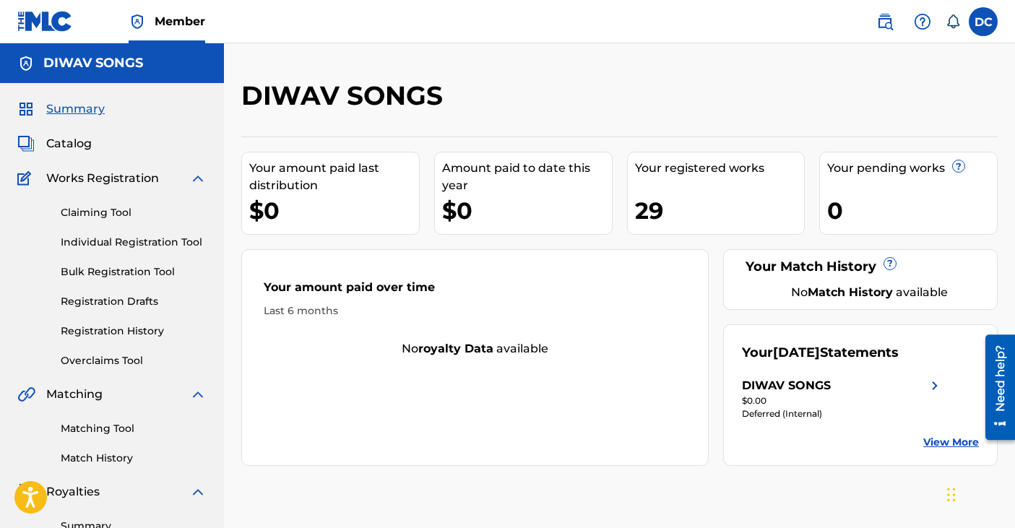
click at [916, 384] on div "DIWAV SONGS" at bounding box center [843, 385] width 202 height 17
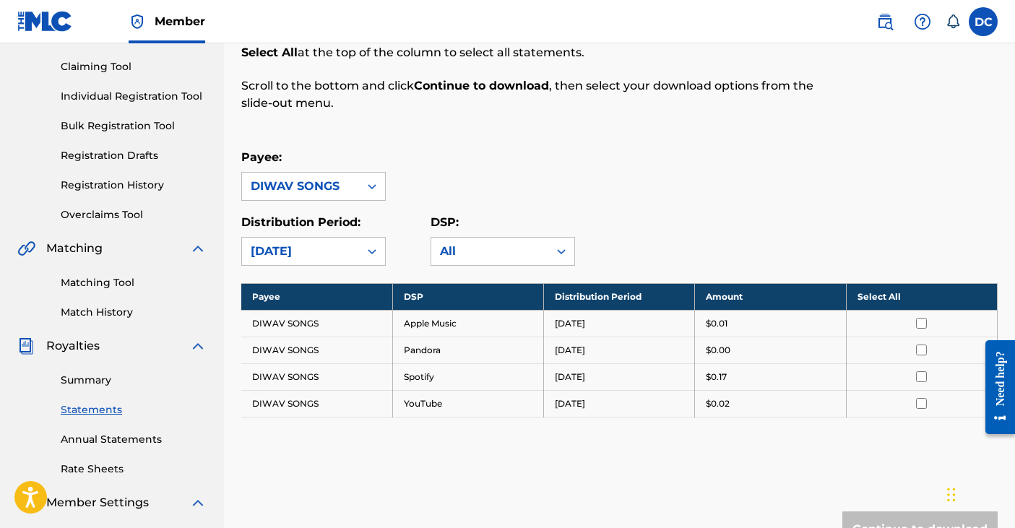
scroll to position [142, 0]
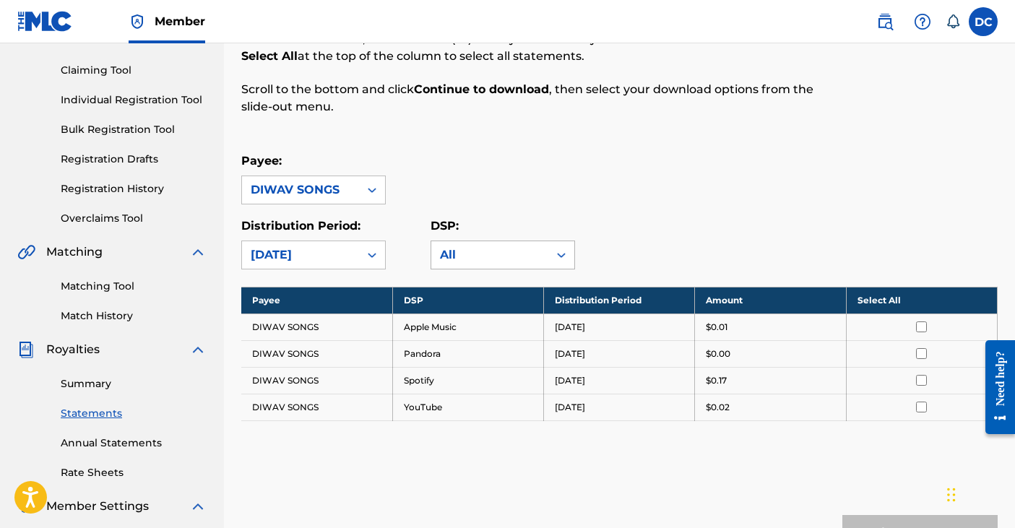
click at [491, 249] on div "All" at bounding box center [490, 254] width 100 height 17
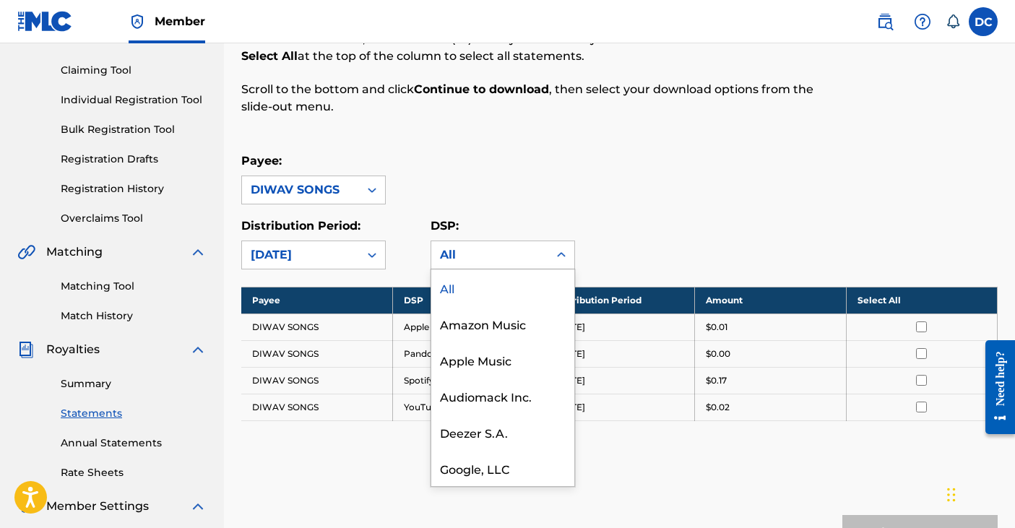
click at [491, 249] on div "All" at bounding box center [490, 254] width 100 height 17
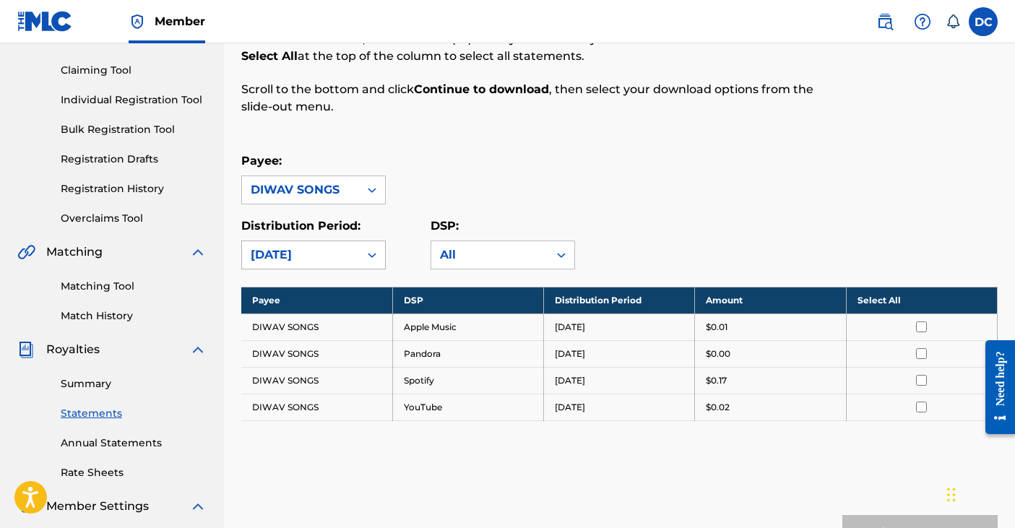
click at [359, 263] on div at bounding box center [372, 255] width 26 height 26
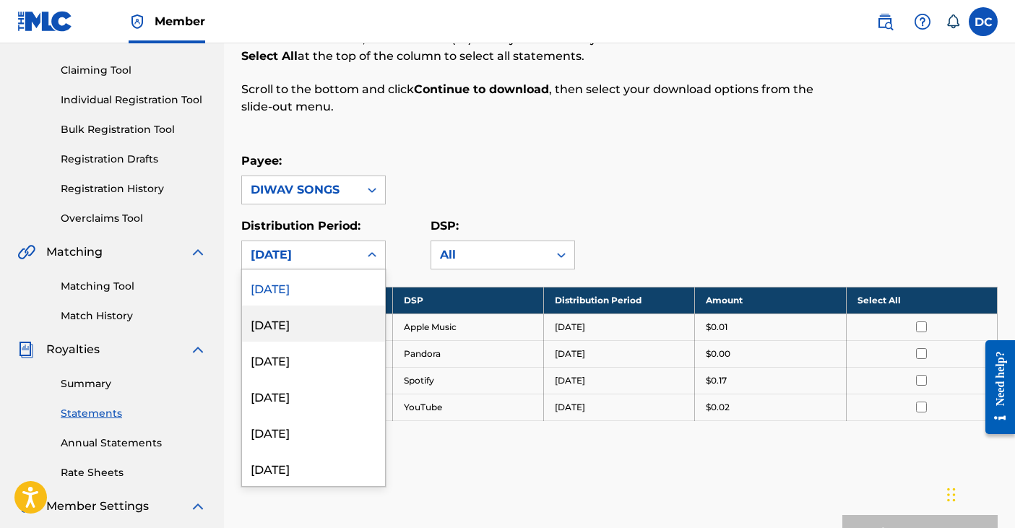
click at [330, 322] on div "[DATE]" at bounding box center [313, 324] width 143 height 36
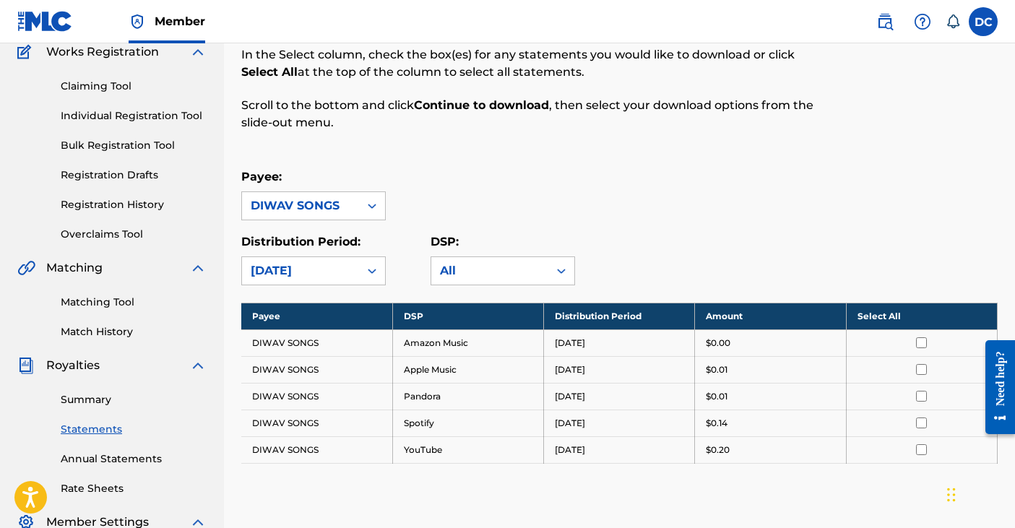
scroll to position [128, 0]
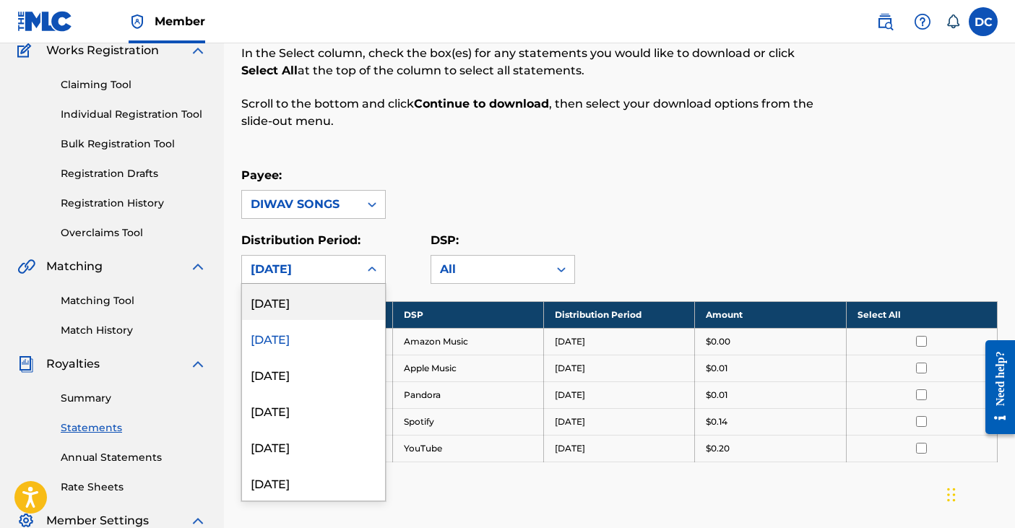
click at [356, 264] on div "[DATE]" at bounding box center [300, 269] width 117 height 27
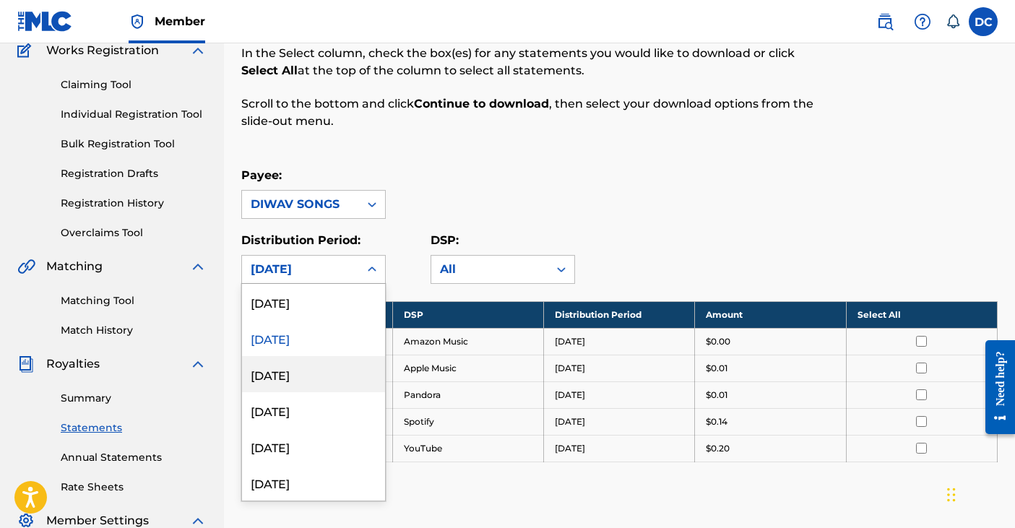
click at [316, 380] on div "[DATE]" at bounding box center [313, 374] width 143 height 36
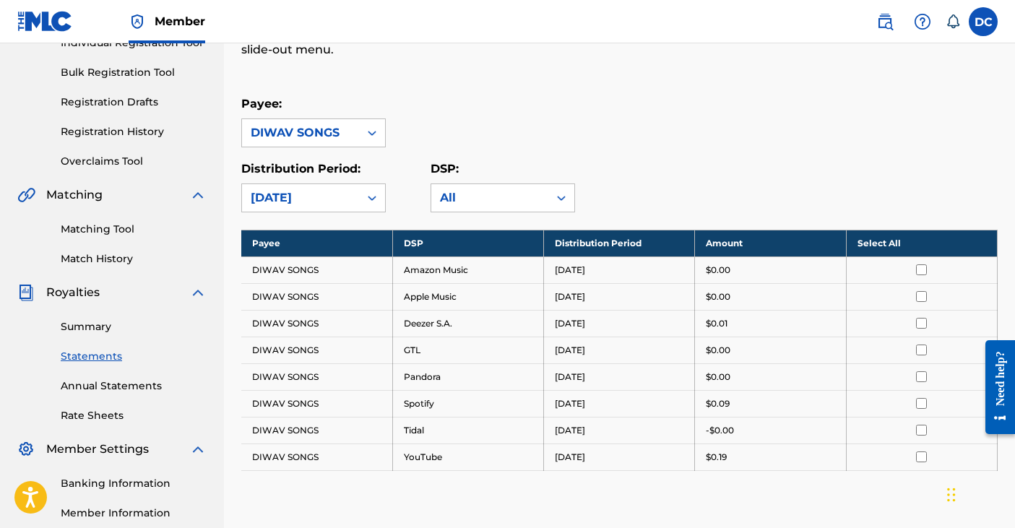
scroll to position [199, 0]
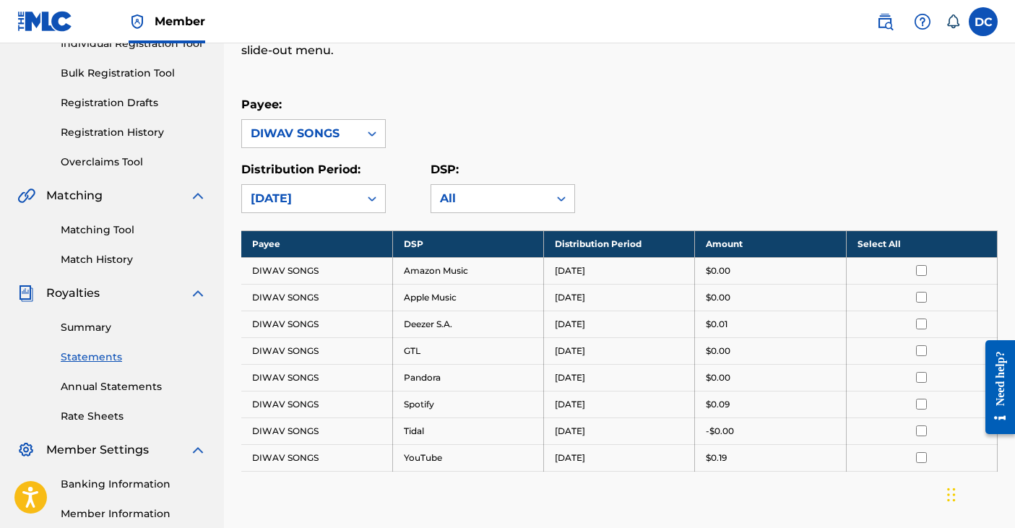
click at [111, 390] on link "Annual Statements" at bounding box center [134, 386] width 146 height 15
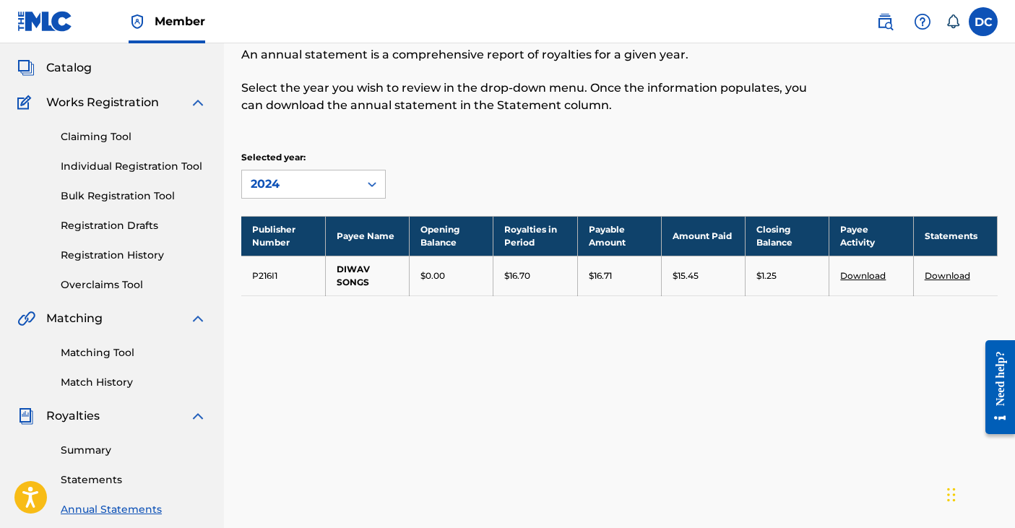
scroll to position [74, 0]
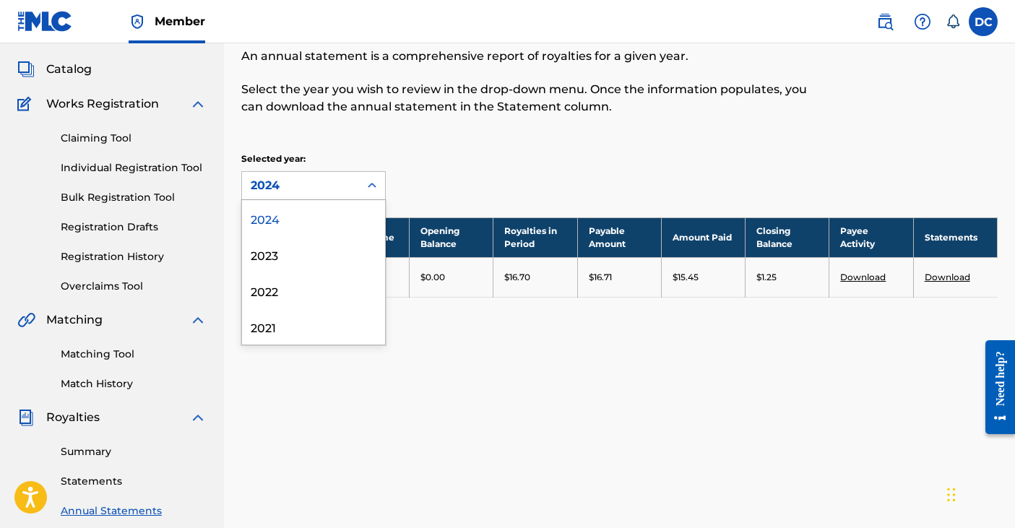
click at [348, 192] on div "2024" at bounding box center [301, 185] width 100 height 17
click at [315, 259] on div "2023" at bounding box center [313, 254] width 143 height 36
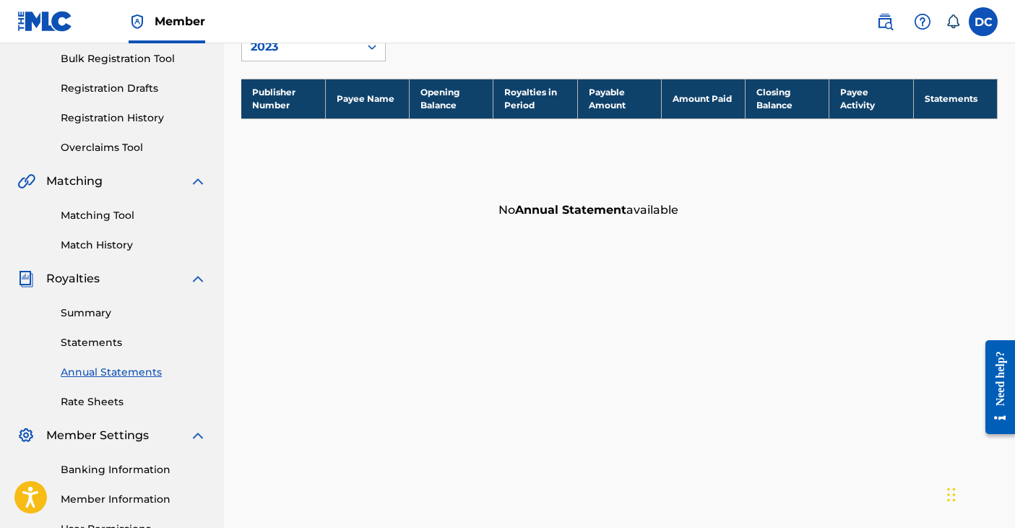
scroll to position [0, 0]
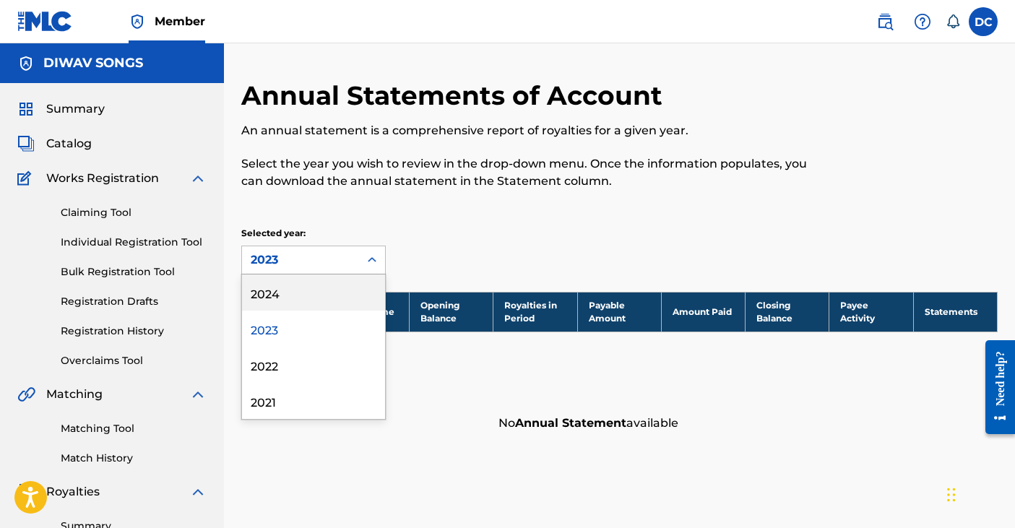
click at [328, 267] on div "2023" at bounding box center [301, 259] width 100 height 17
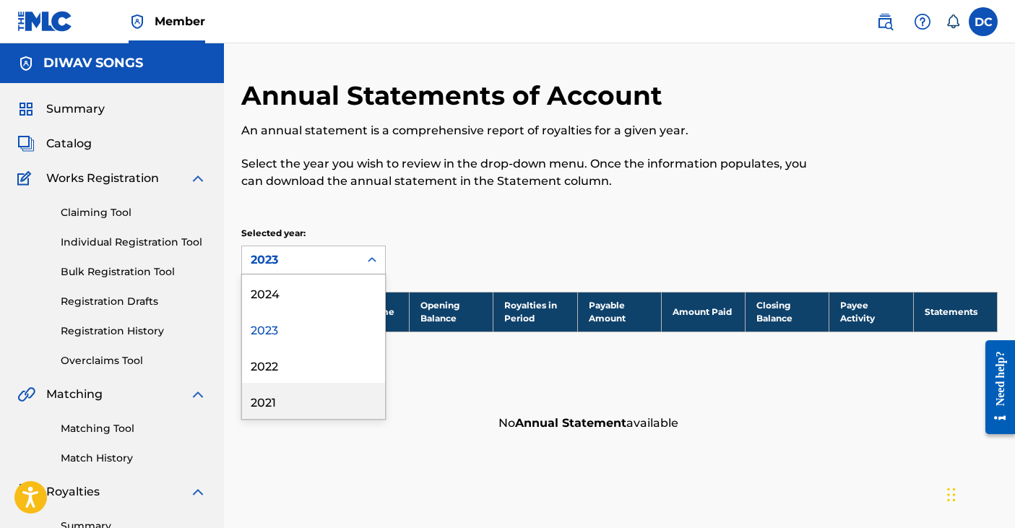
click at [283, 400] on div "2021" at bounding box center [313, 401] width 143 height 36
